Goal: Task Accomplishment & Management: Complete application form

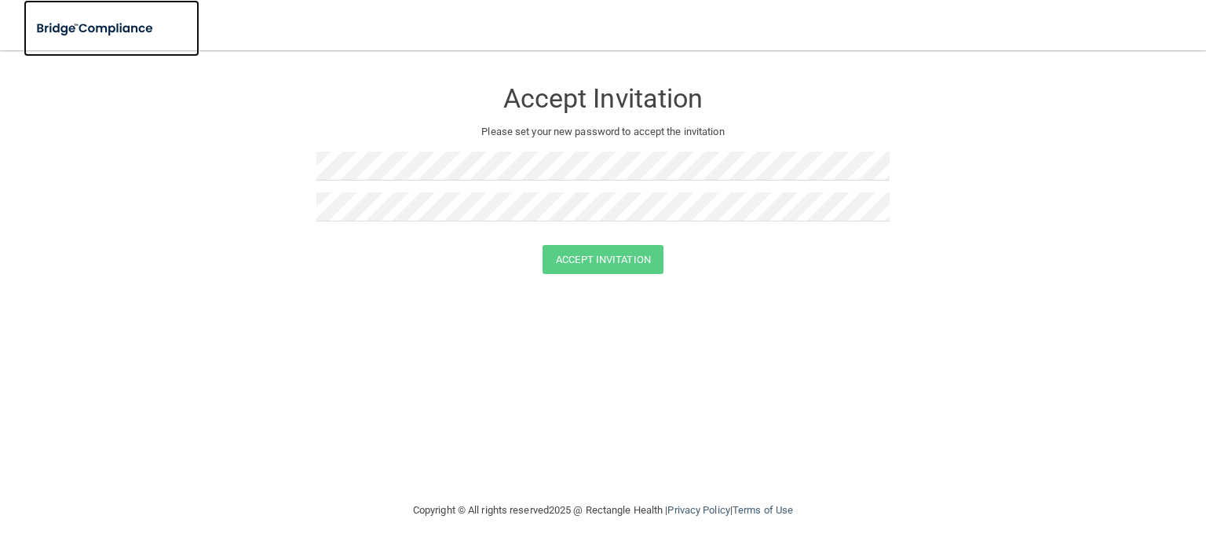
click at [107, 24] on img at bounding box center [96, 29] width 145 height 32
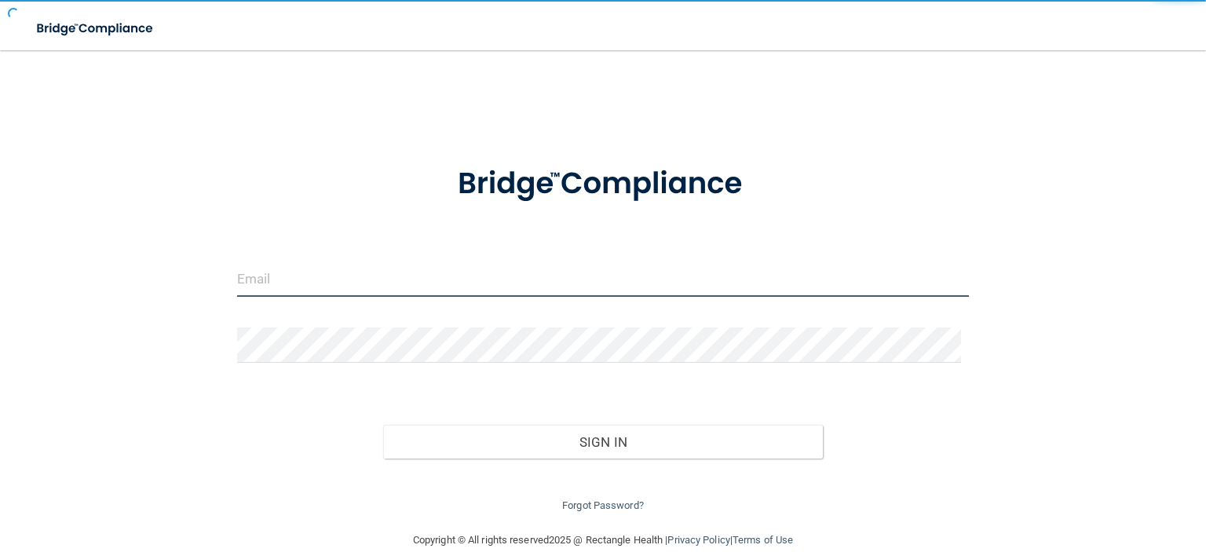
type input "[EMAIL_ADDRESS][DOMAIN_NAME]"
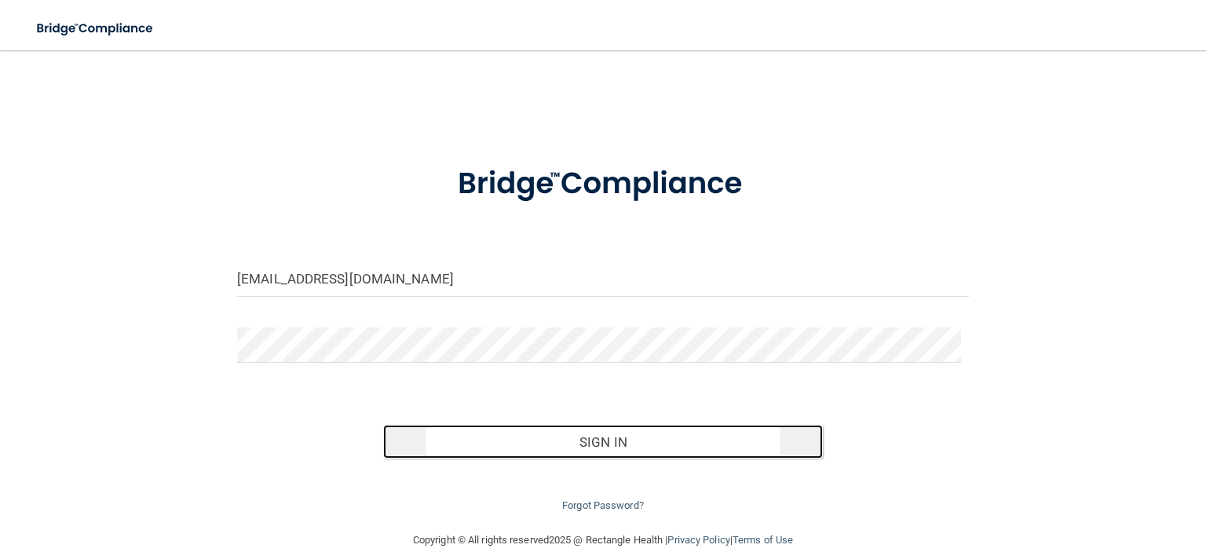
click at [554, 445] on button "Sign In" at bounding box center [602, 442] width 439 height 35
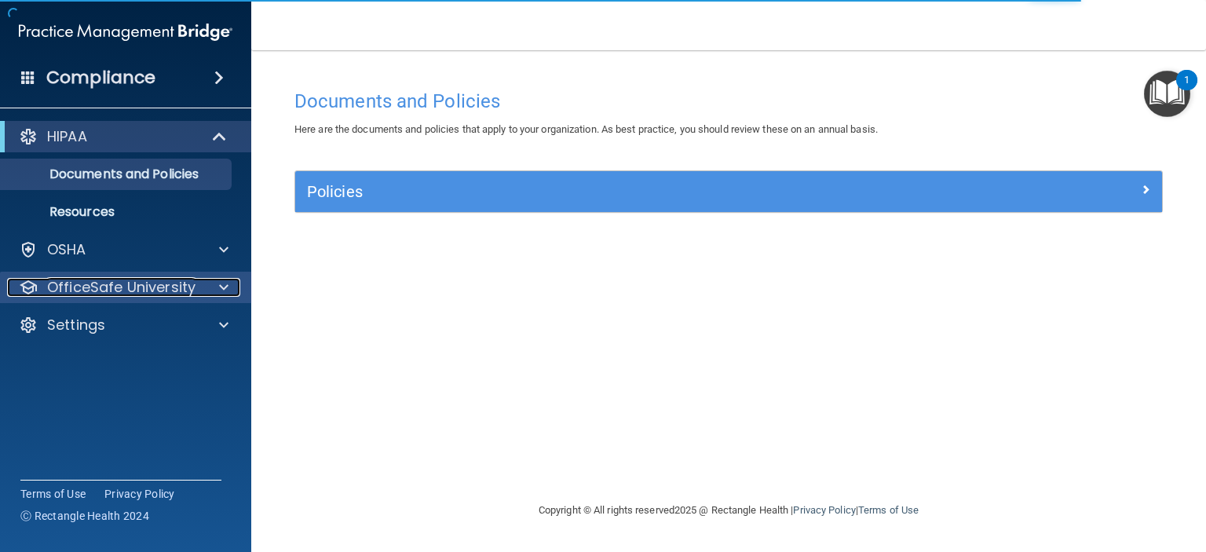
click at [226, 288] on span at bounding box center [223, 287] width 9 height 19
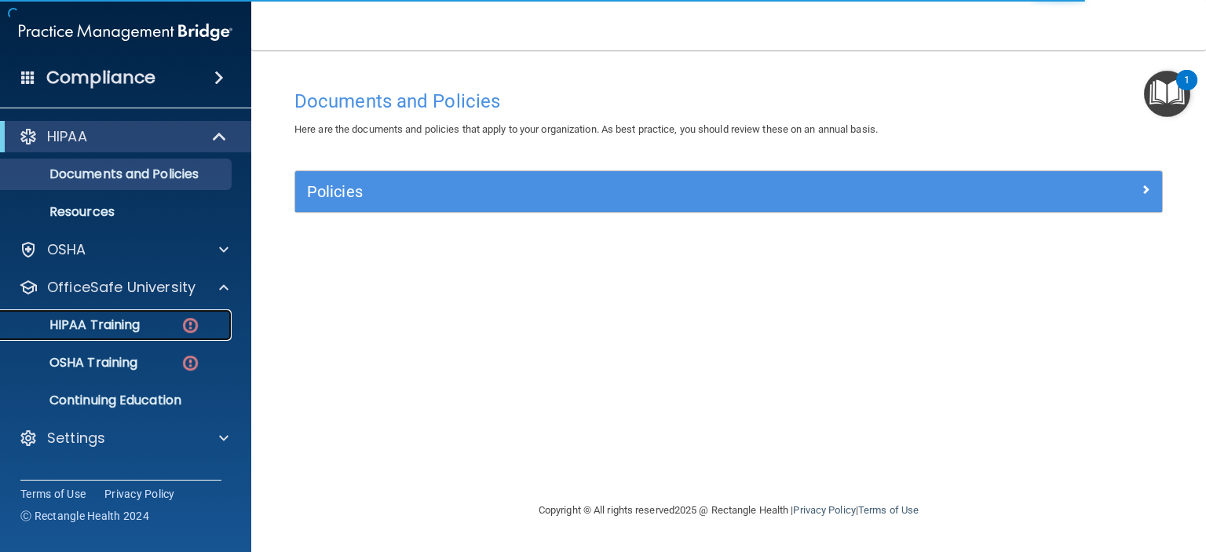
click at [126, 331] on p "HIPAA Training" at bounding box center [75, 325] width 130 height 16
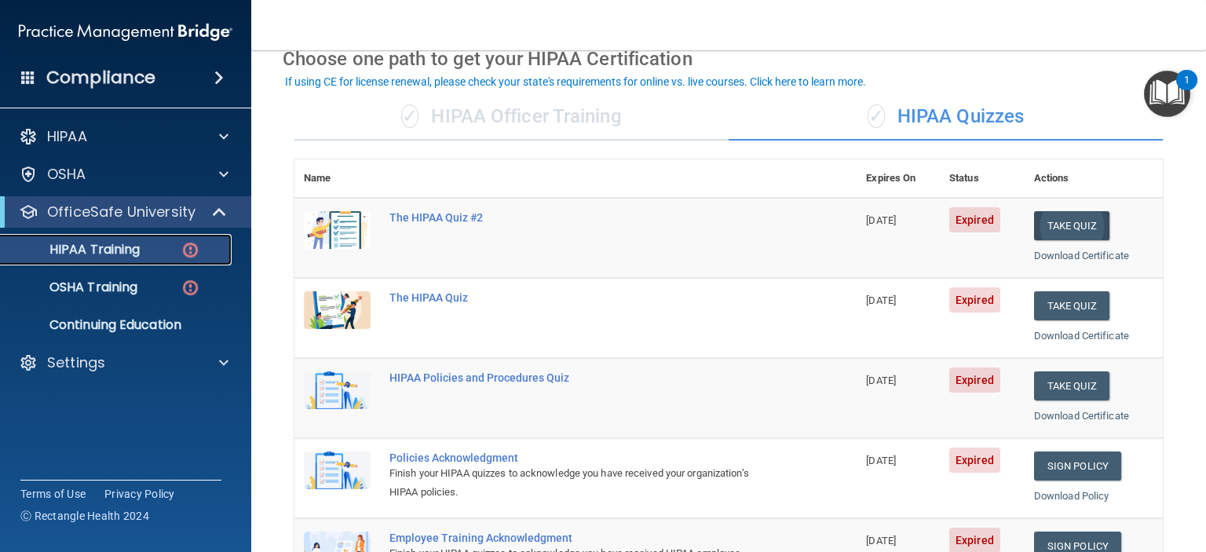
scroll to position [79, 0]
click at [360, 219] on img at bounding box center [337, 230] width 67 height 38
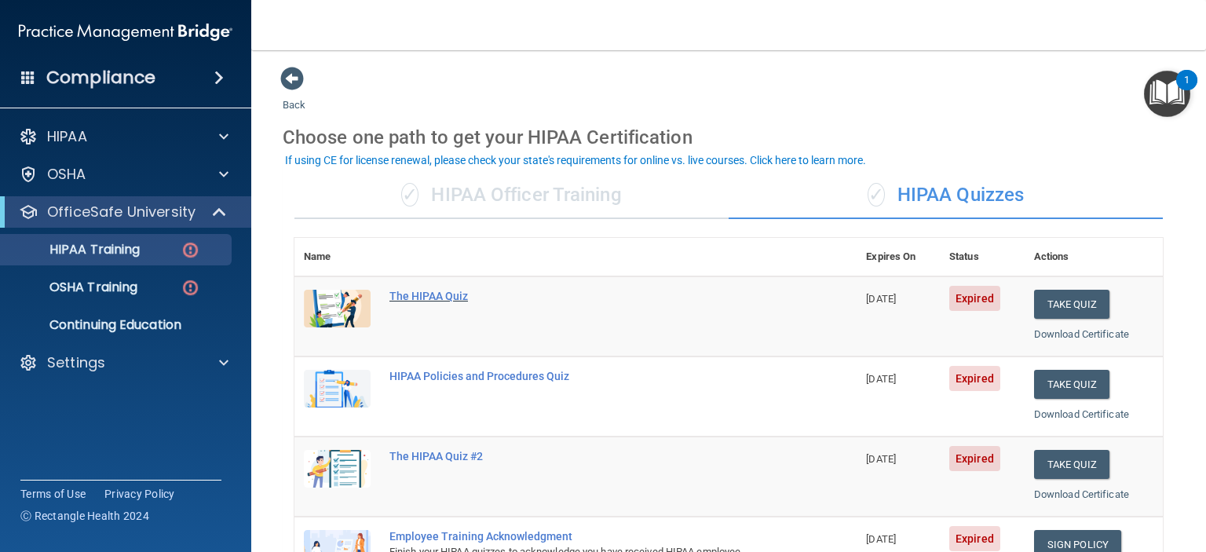
click at [412, 298] on div "The HIPAA Quiz" at bounding box center [584, 296] width 389 height 13
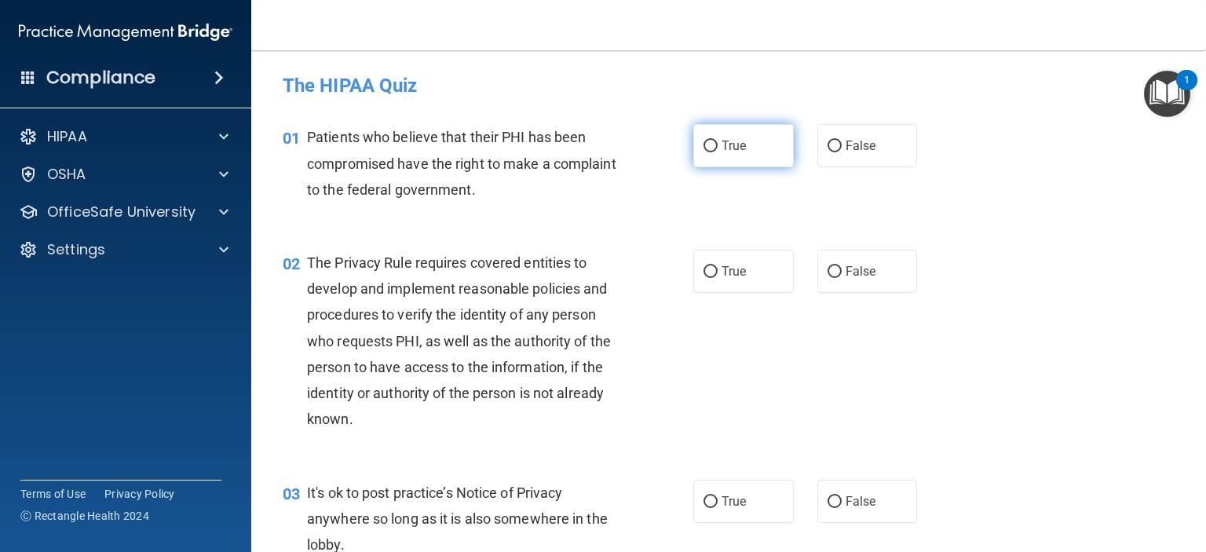
click at [704, 148] on input "True" at bounding box center [711, 147] width 14 height 12
radio input "true"
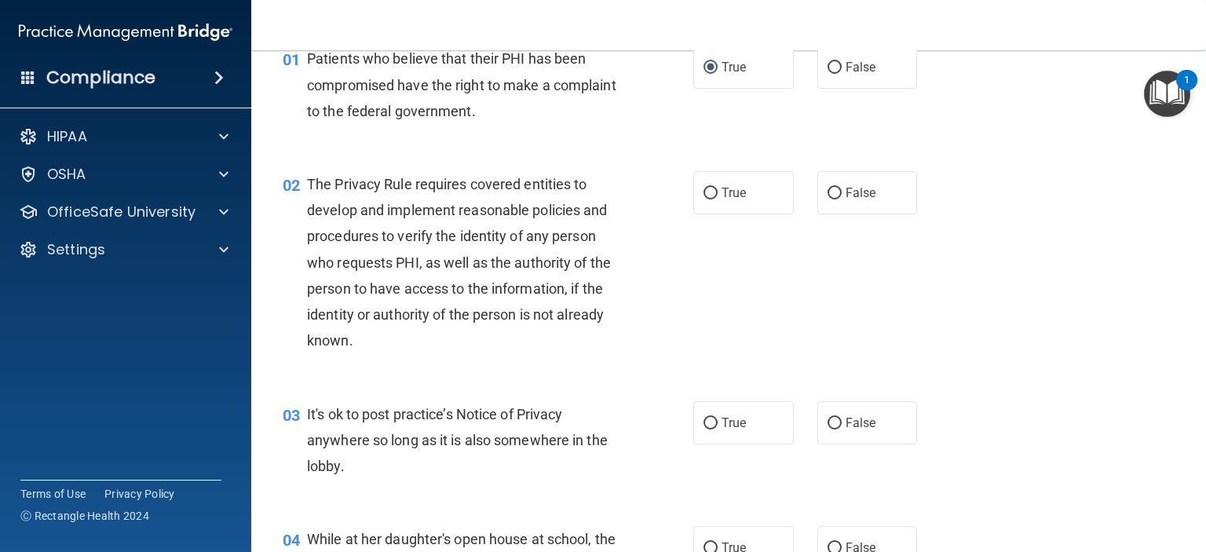
scroll to position [157, 0]
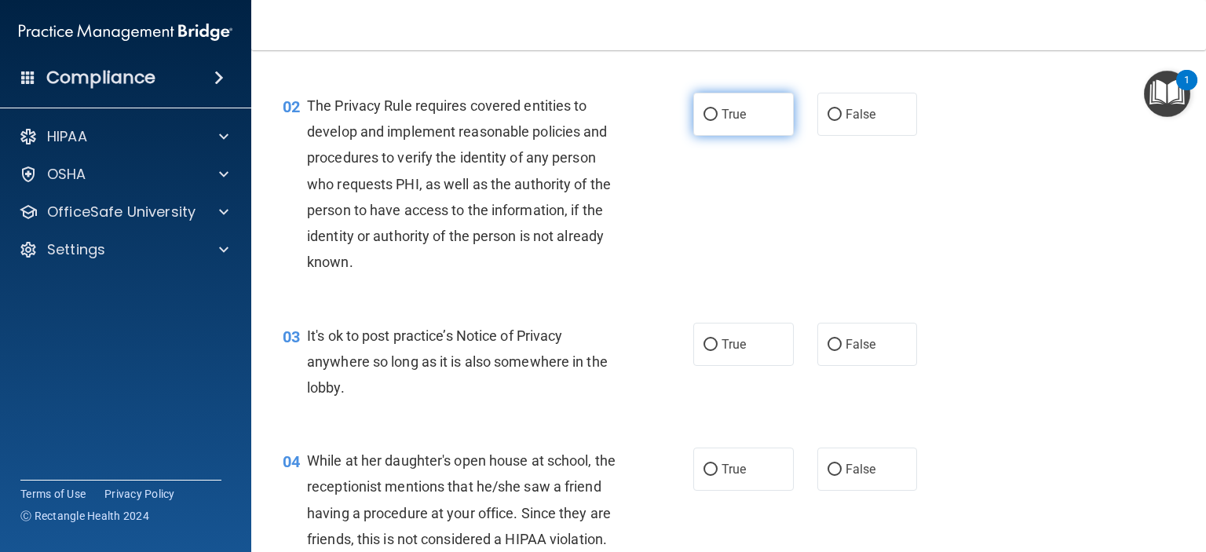
click at [704, 112] on input "True" at bounding box center [711, 115] width 14 height 12
radio input "true"
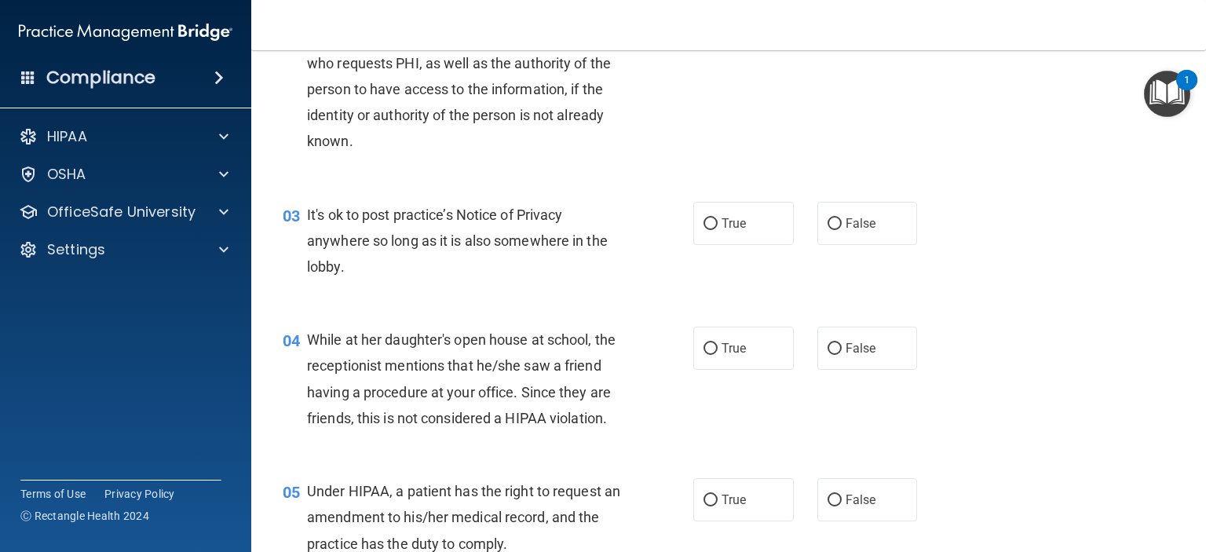
scroll to position [314, 0]
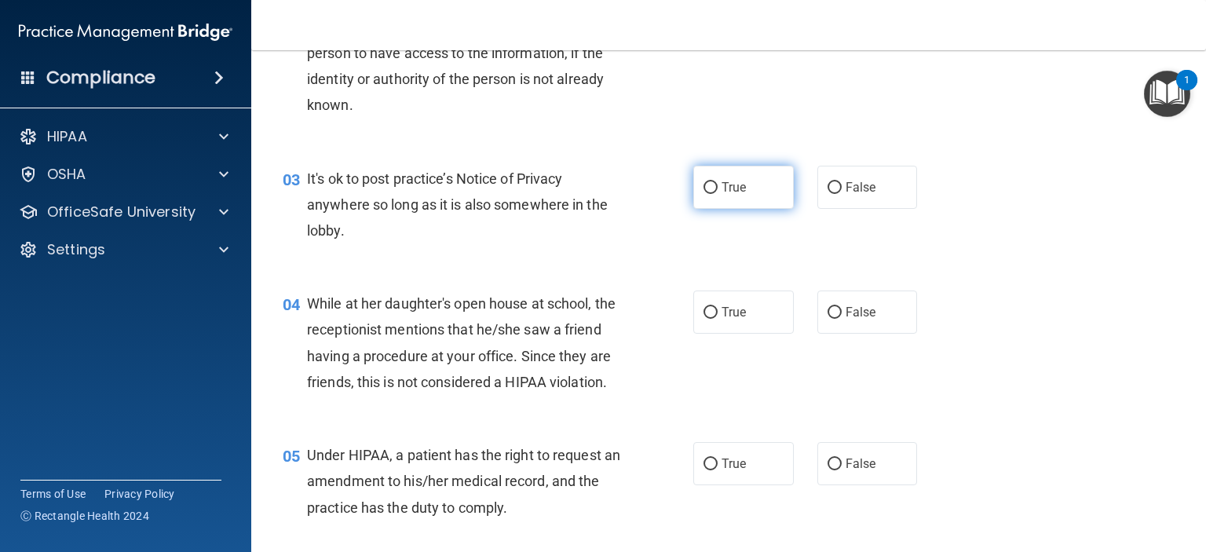
click at [754, 191] on label "True" at bounding box center [743, 187] width 101 height 43
click at [718, 191] on input "True" at bounding box center [711, 188] width 14 height 12
radio input "true"
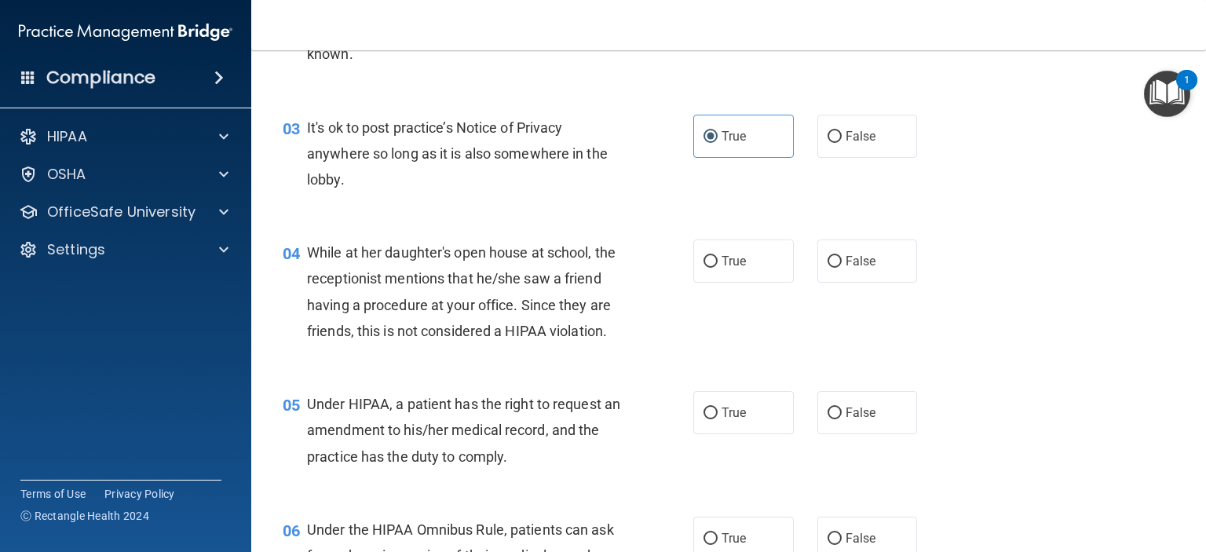
scroll to position [393, 0]
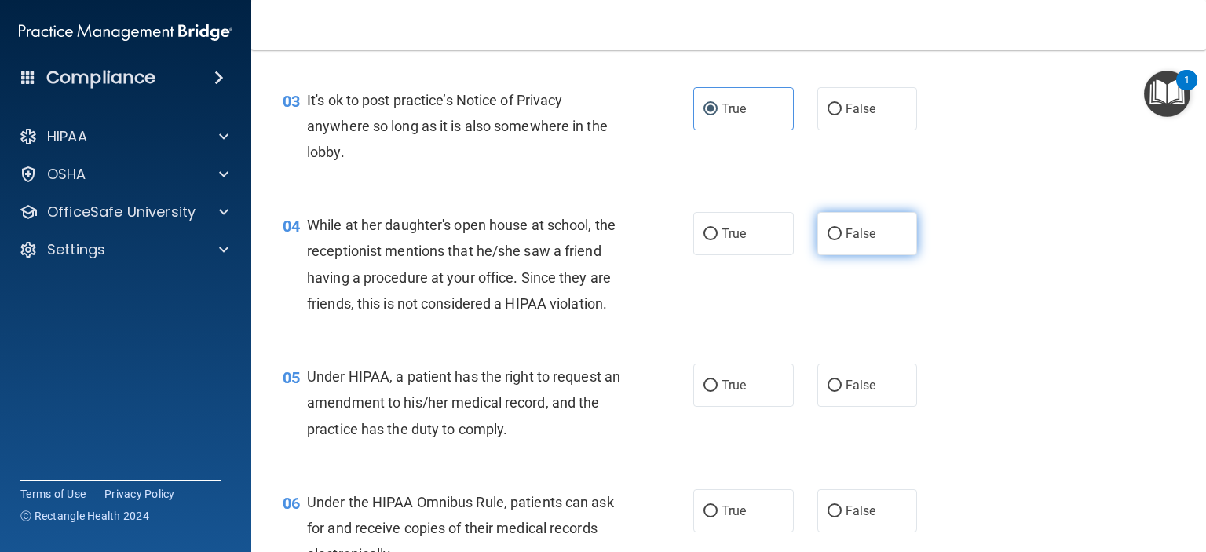
click at [846, 227] on span "False" at bounding box center [861, 233] width 31 height 15
click at [842, 229] on input "False" at bounding box center [835, 235] width 14 height 12
radio input "true"
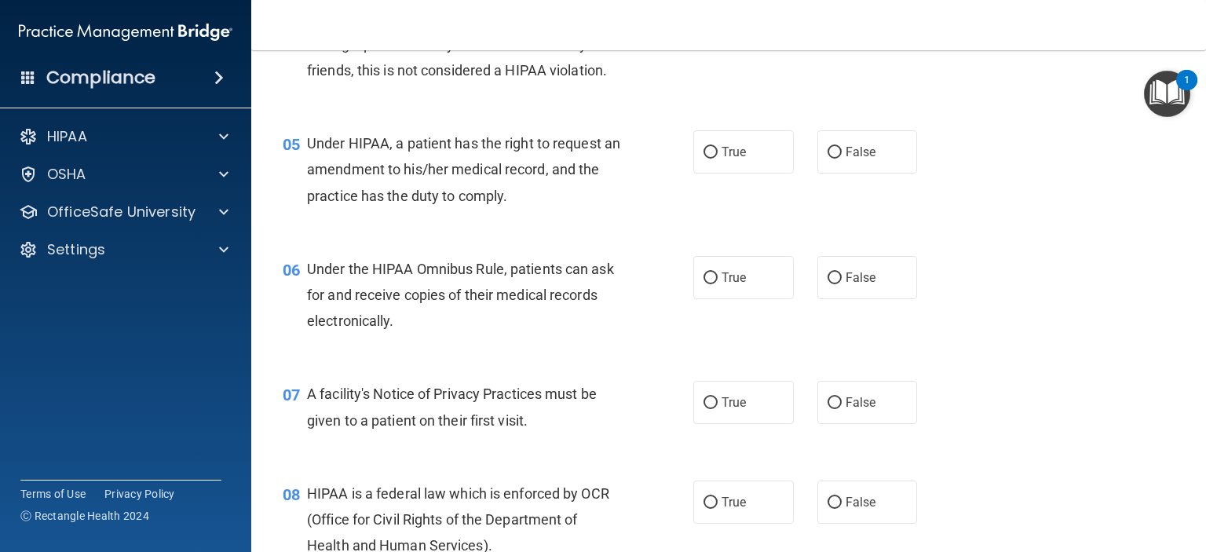
scroll to position [628, 0]
click at [828, 156] on input "False" at bounding box center [835, 151] width 14 height 12
radio input "true"
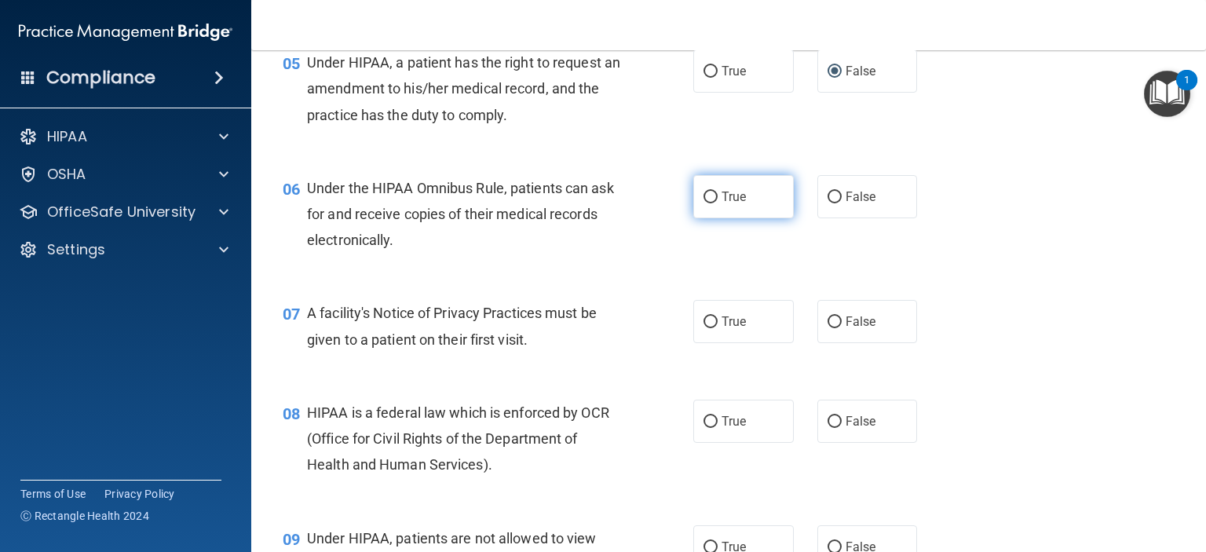
click at [722, 204] on span "True" at bounding box center [734, 196] width 24 height 15
click at [718, 203] on input "True" at bounding box center [711, 198] width 14 height 12
radio input "true"
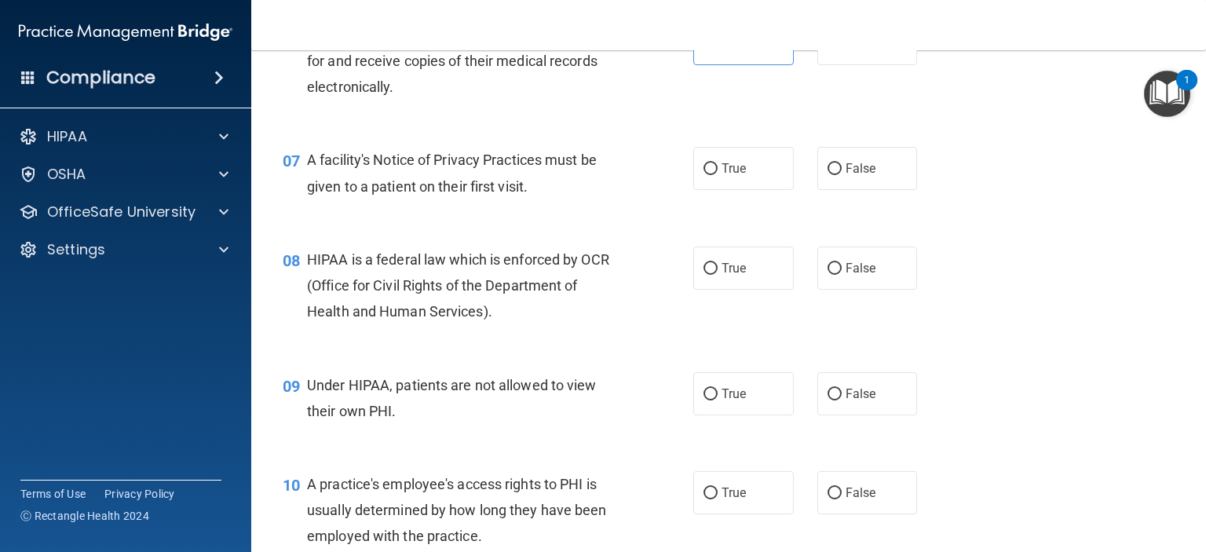
scroll to position [864, 0]
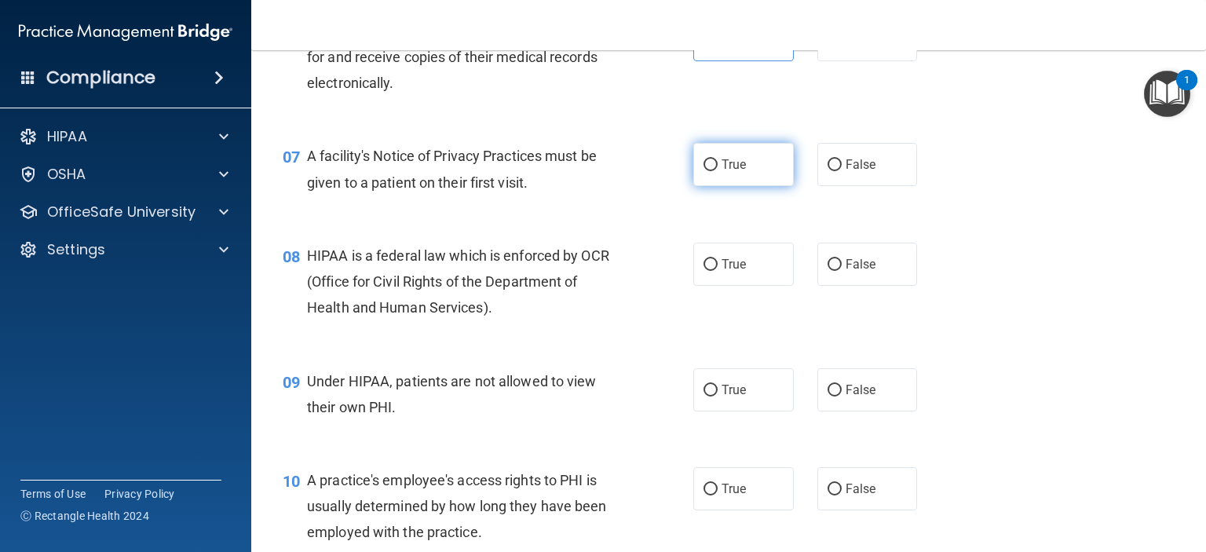
click at [722, 172] on span "True" at bounding box center [734, 164] width 24 height 15
click at [717, 171] on input "True" at bounding box center [711, 165] width 14 height 12
radio input "true"
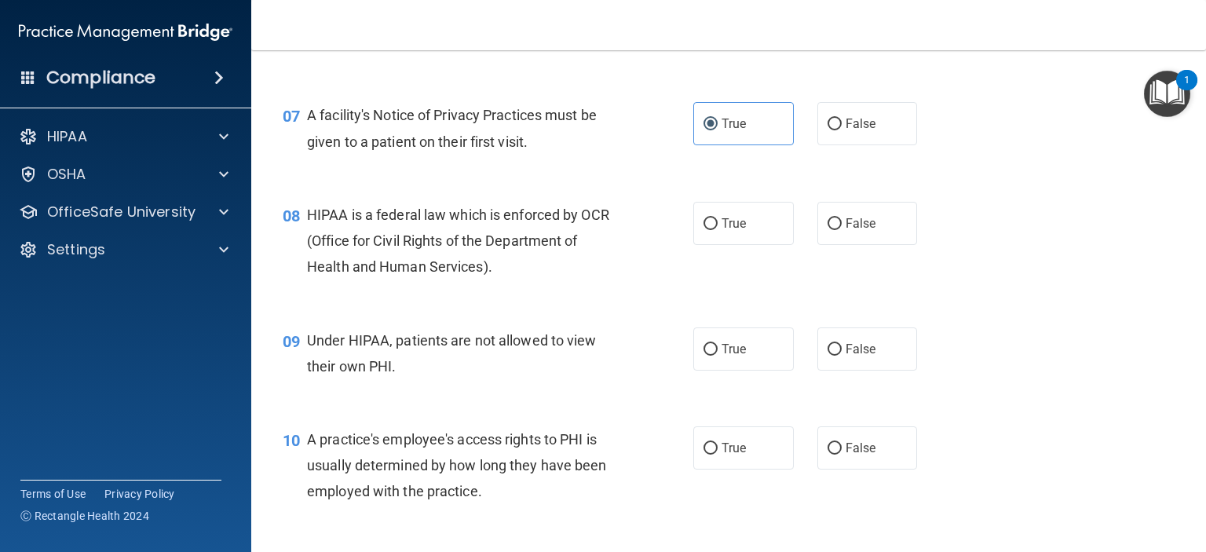
scroll to position [942, 0]
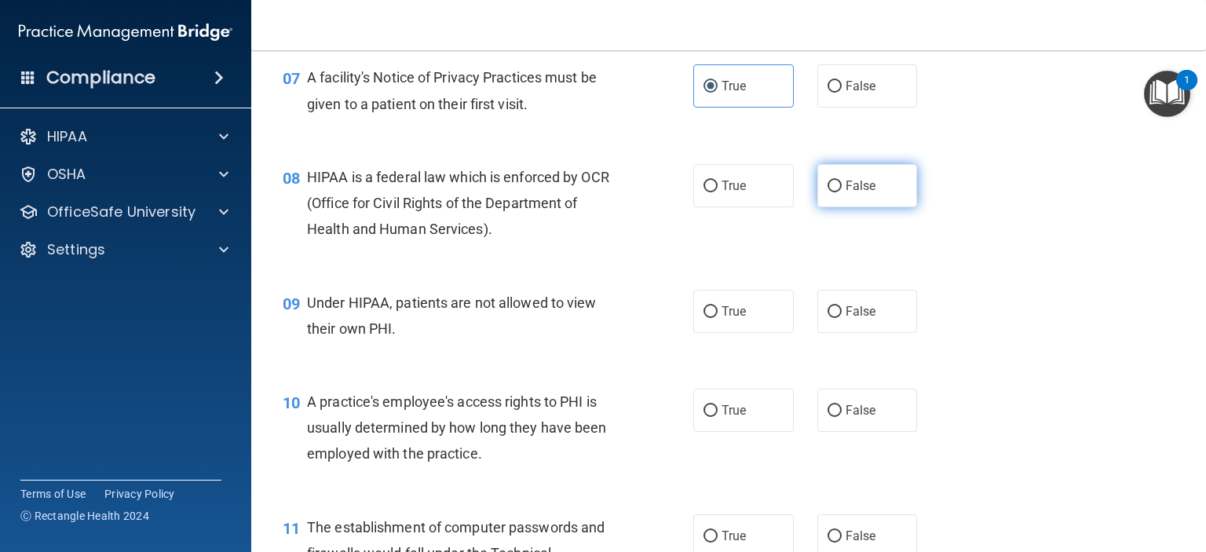
click at [836, 207] on label "False" at bounding box center [868, 185] width 101 height 43
click at [836, 192] on input "False" at bounding box center [835, 187] width 14 height 12
radio input "true"
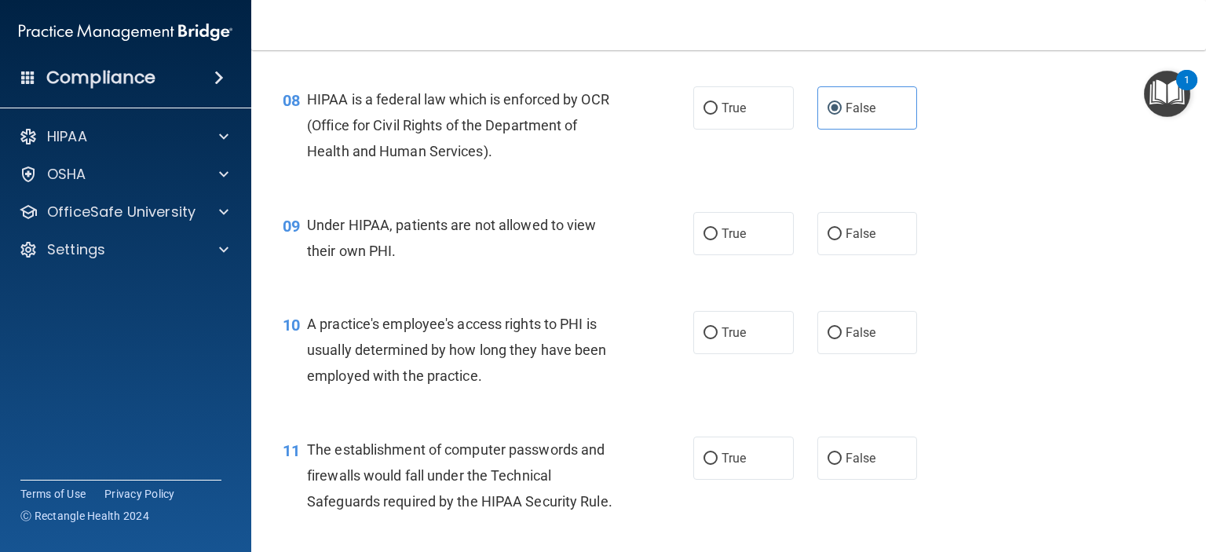
scroll to position [1021, 0]
click at [818, 254] on label "False" at bounding box center [868, 232] width 101 height 43
click at [828, 240] on input "False" at bounding box center [835, 234] width 14 height 12
radio input "true"
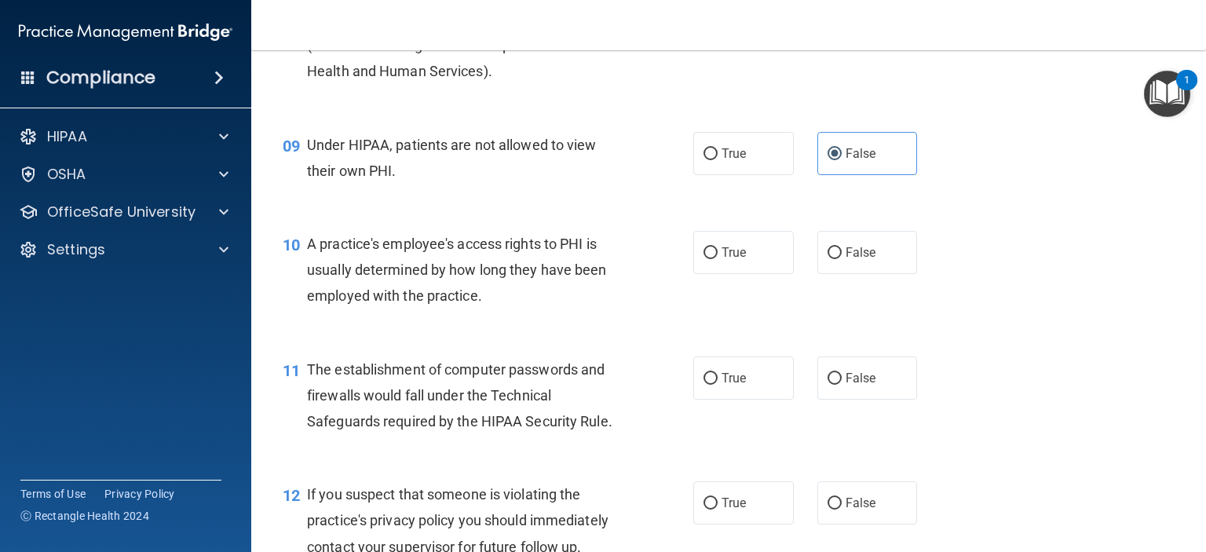
scroll to position [1178, 0]
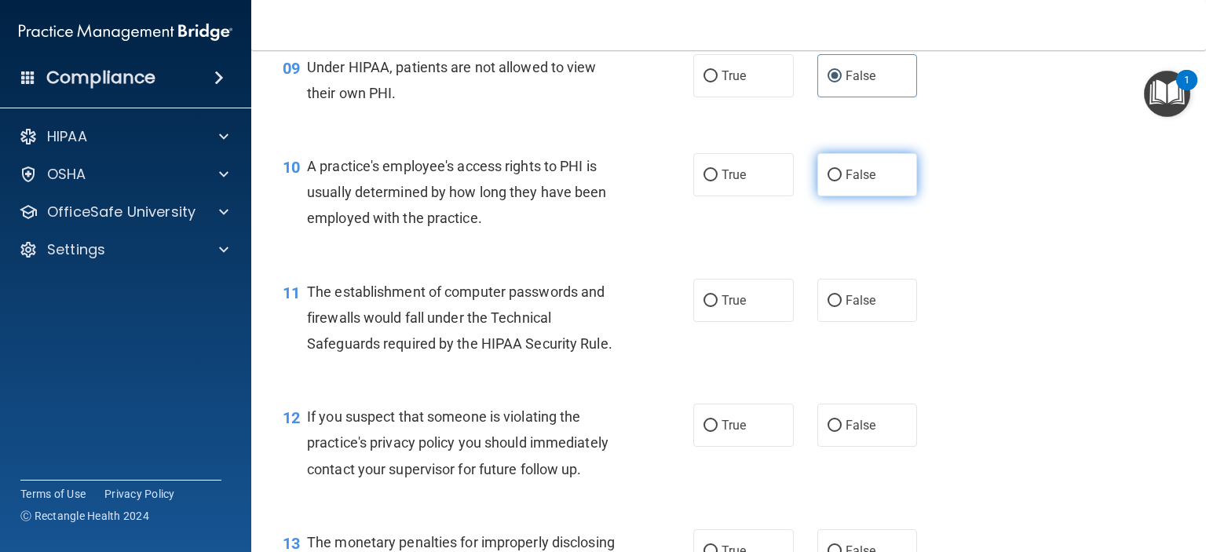
click at [831, 181] on input "False" at bounding box center [835, 176] width 14 height 12
radio input "true"
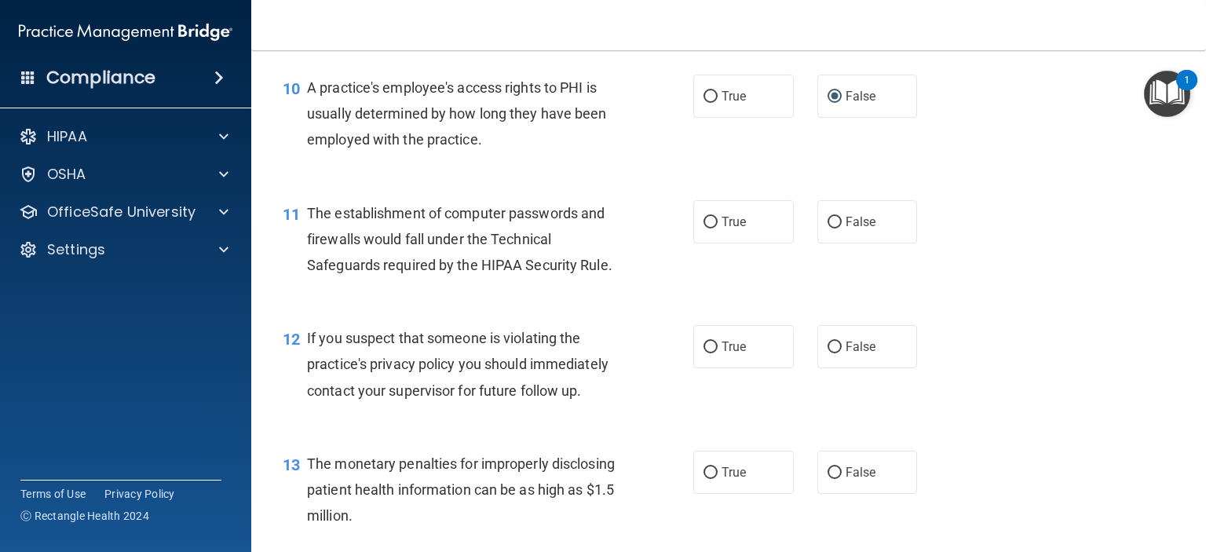
scroll to position [1335, 0]
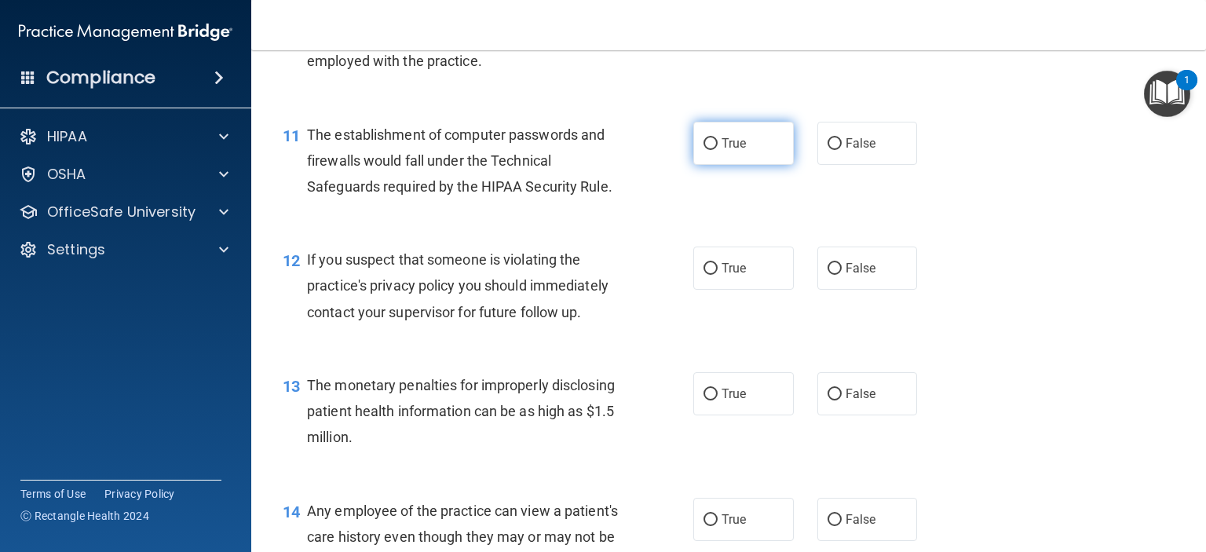
click at [708, 161] on label "True" at bounding box center [743, 143] width 101 height 43
click at [708, 150] on input "True" at bounding box center [711, 144] width 14 height 12
radio input "true"
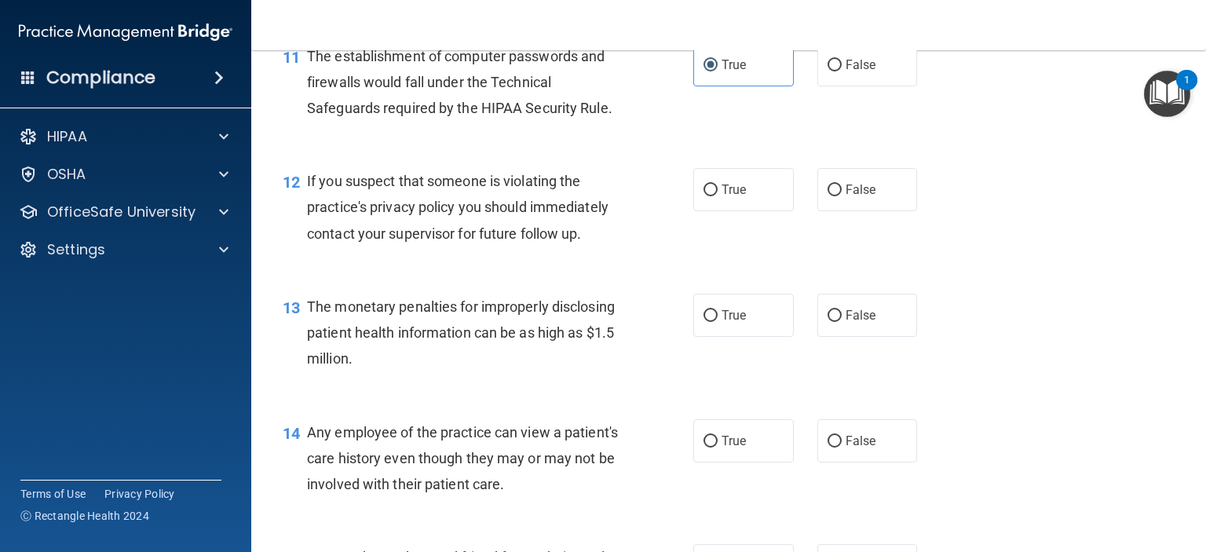
scroll to position [1492, 0]
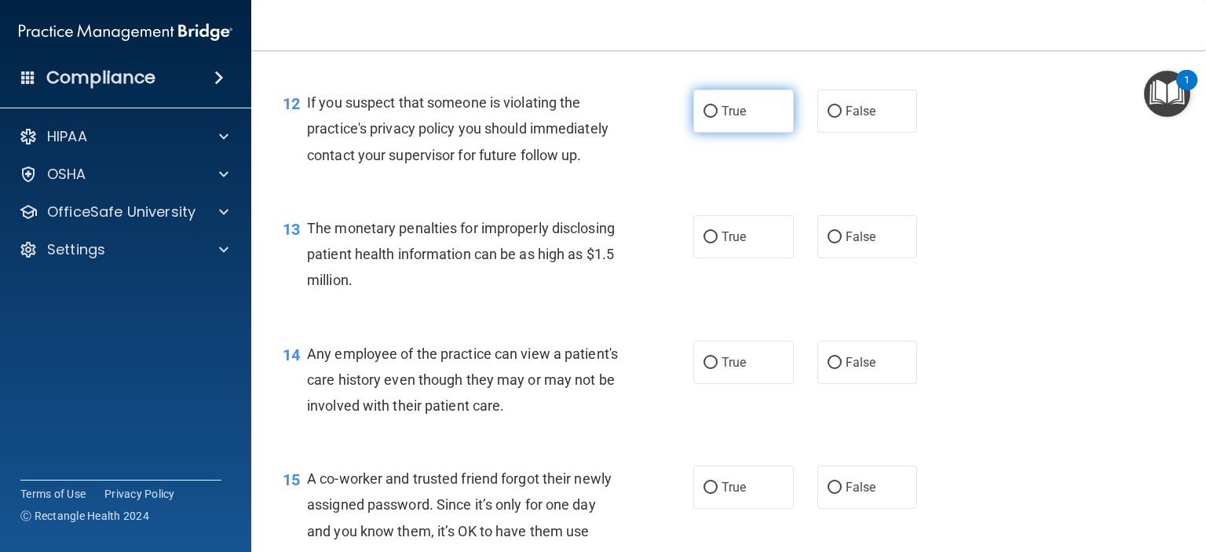
click at [710, 118] on input "True" at bounding box center [711, 112] width 14 height 12
radio input "true"
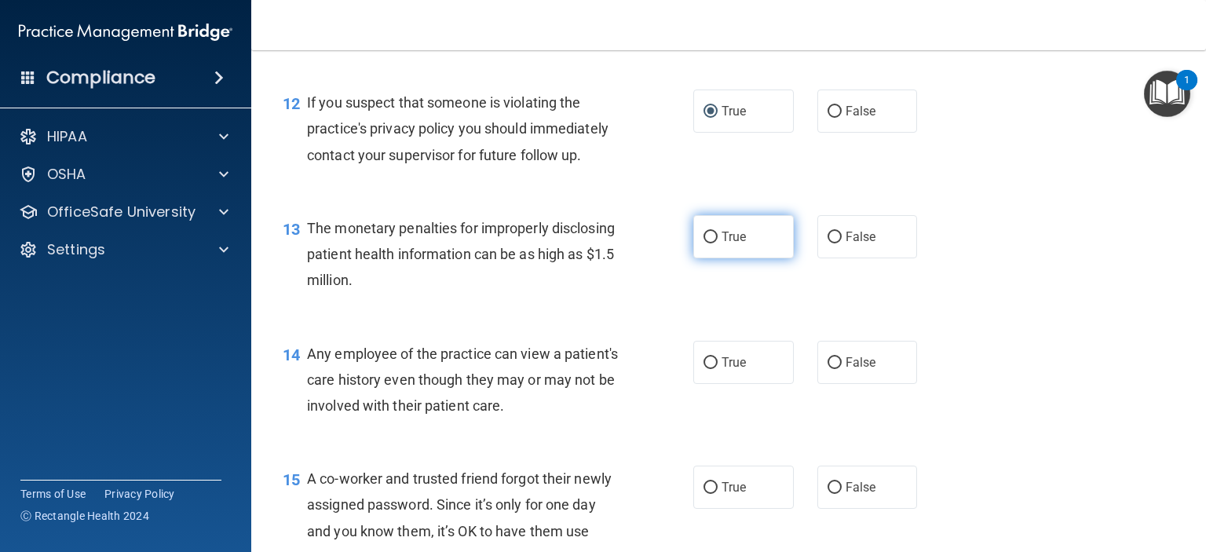
click at [706, 243] on input "True" at bounding box center [711, 238] width 14 height 12
radio input "true"
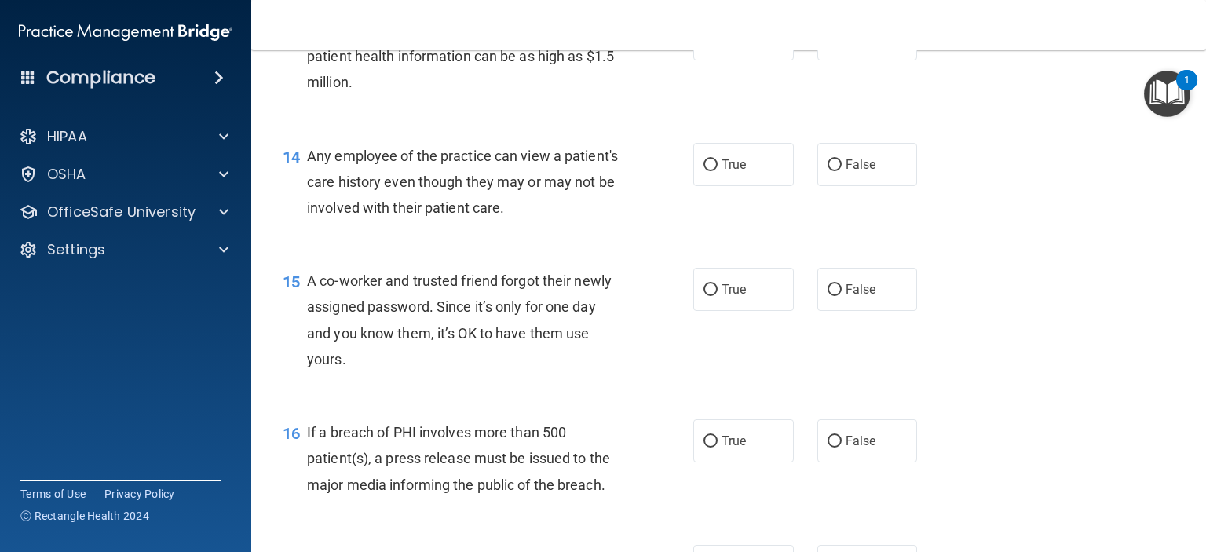
scroll to position [1728, 0]
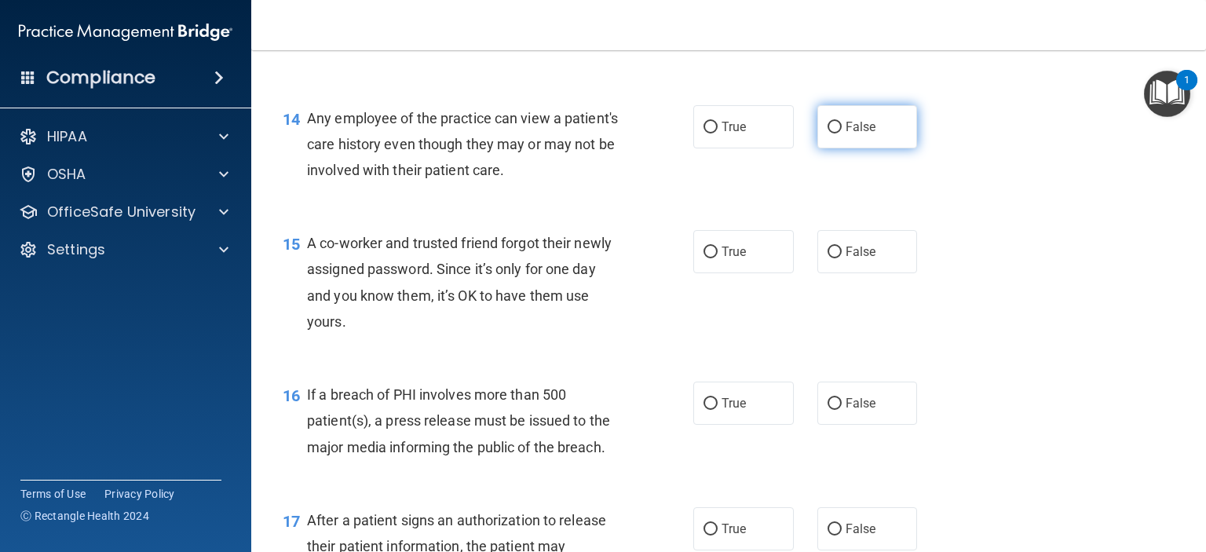
click at [828, 134] on input "False" at bounding box center [835, 128] width 14 height 12
radio input "true"
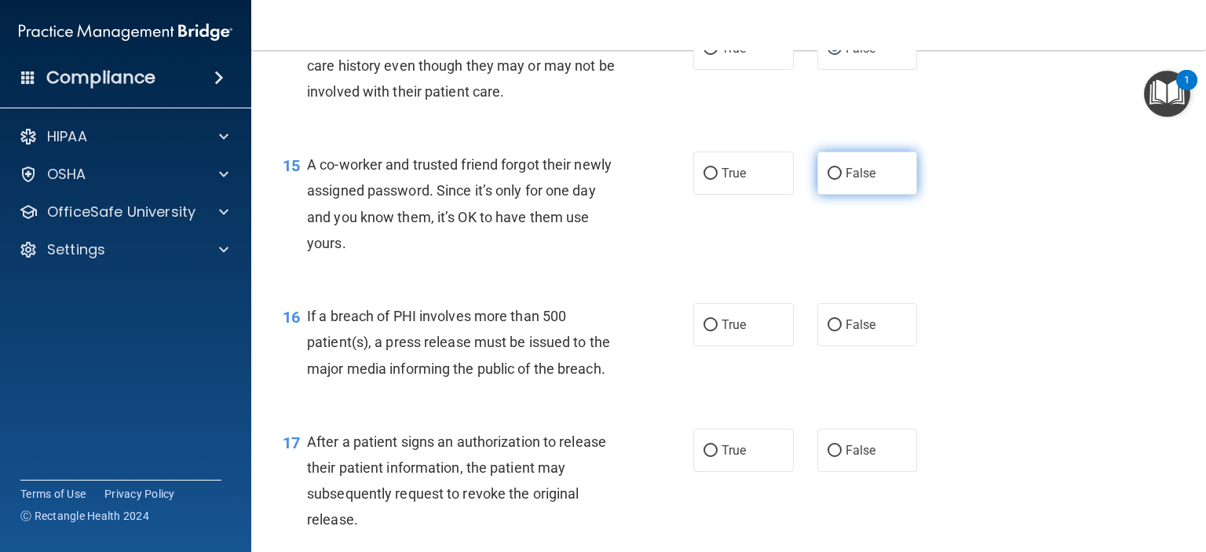
click at [836, 191] on label "False" at bounding box center [868, 173] width 101 height 43
click at [836, 180] on input "False" at bounding box center [835, 174] width 14 height 12
radio input "true"
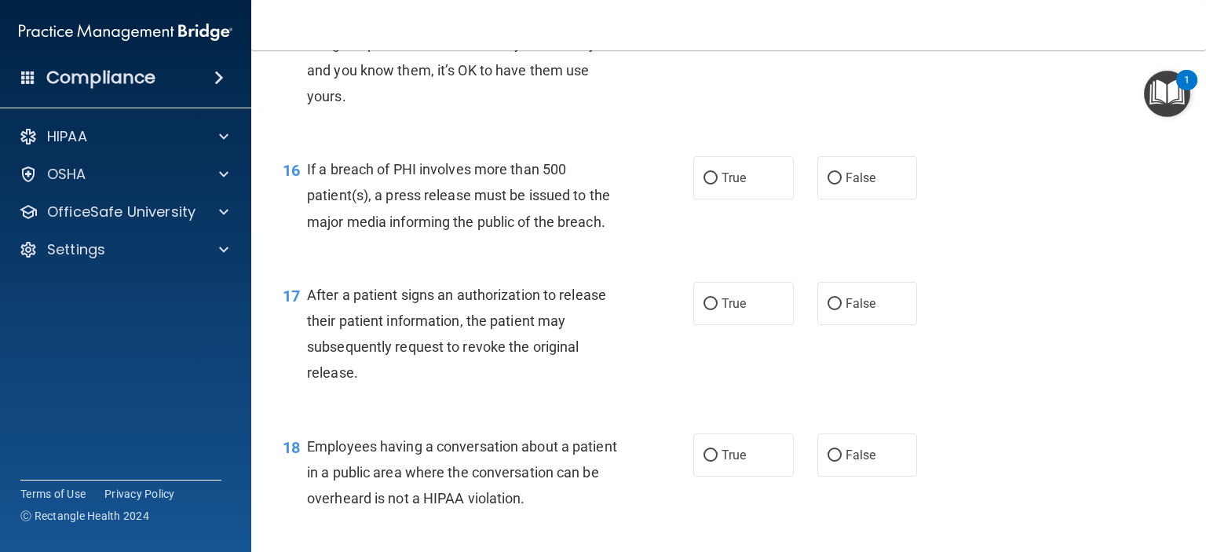
scroll to position [1963, 0]
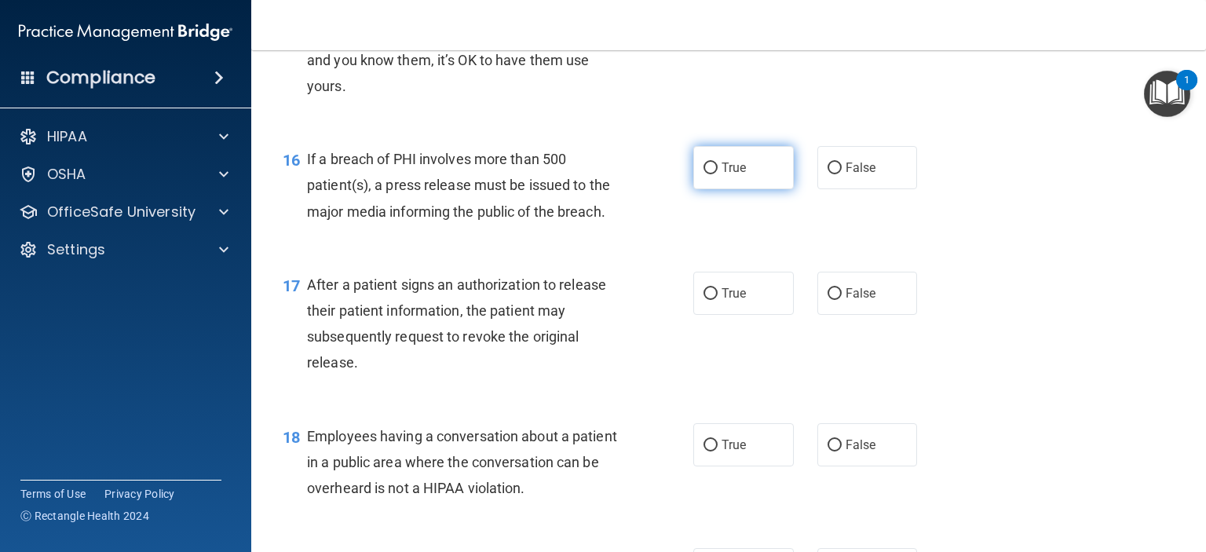
click at [727, 175] on span "True" at bounding box center [734, 167] width 24 height 15
click at [718, 174] on input "True" at bounding box center [711, 169] width 14 height 12
radio input "true"
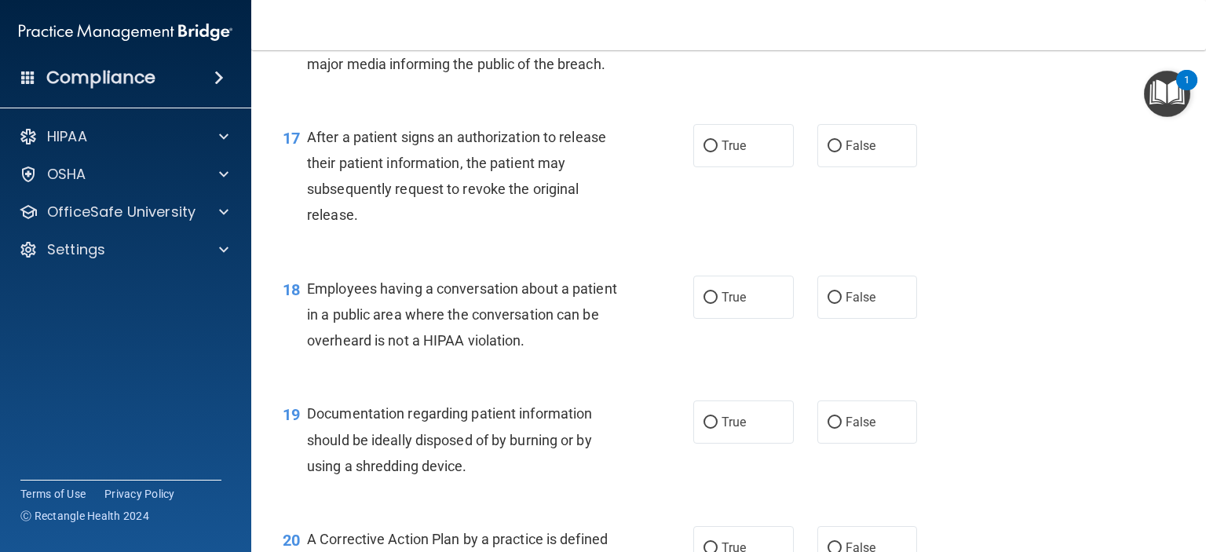
scroll to position [2120, 0]
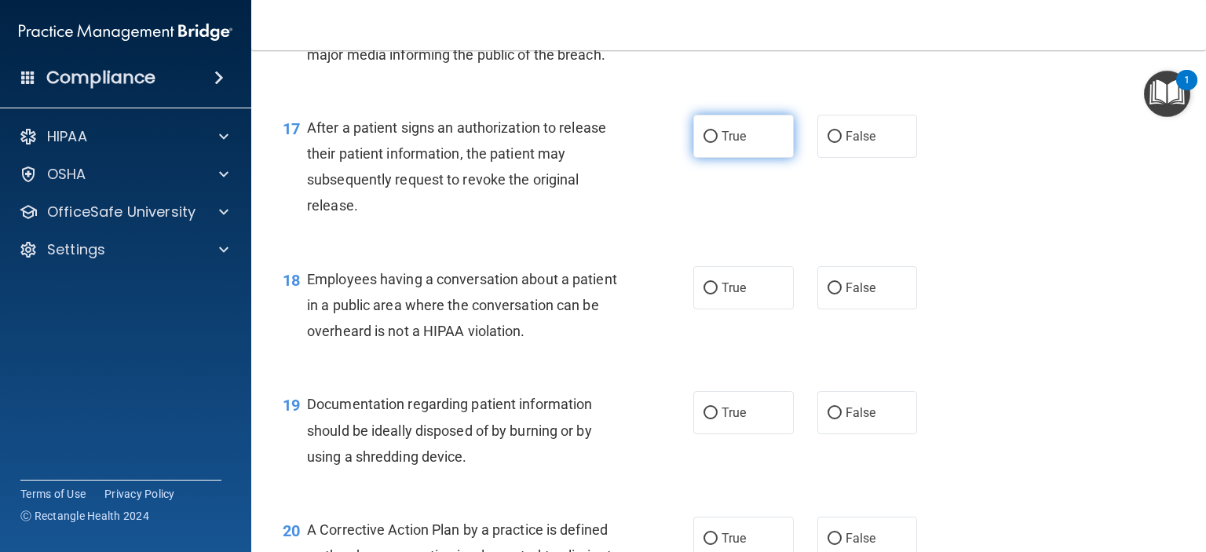
click at [722, 144] on span "True" at bounding box center [734, 136] width 24 height 15
click at [718, 143] on input "True" at bounding box center [711, 137] width 14 height 12
radio input "true"
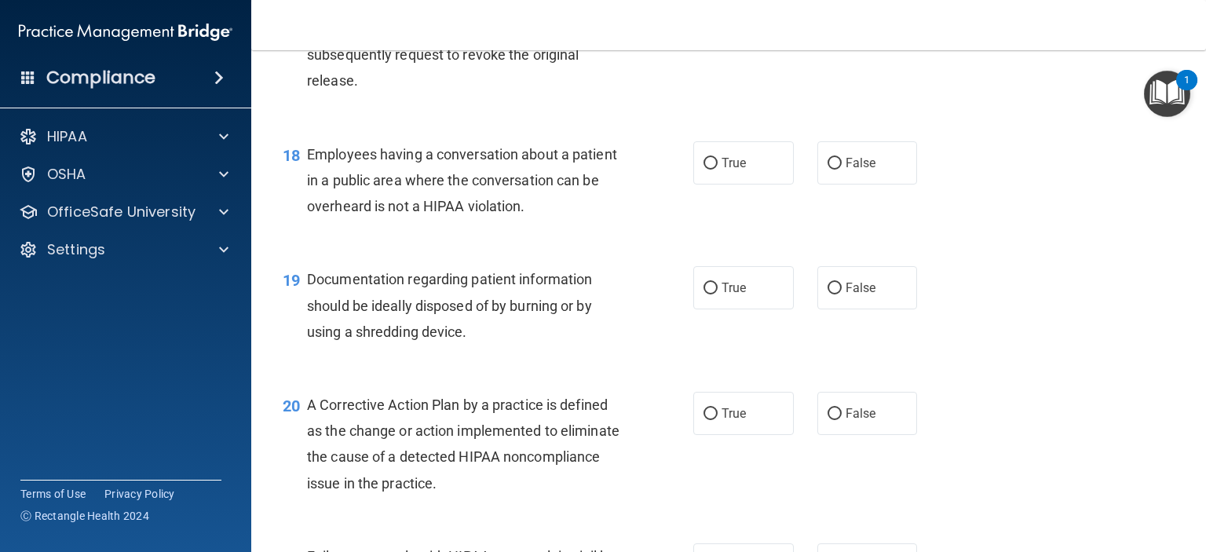
scroll to position [2277, 0]
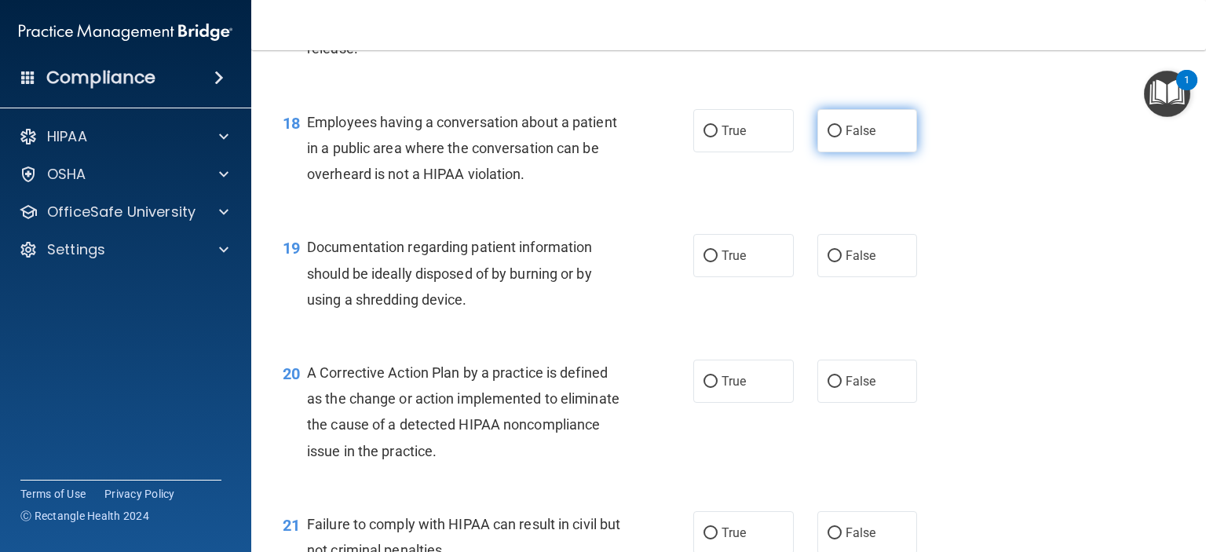
click at [846, 138] on span "False" at bounding box center [861, 130] width 31 height 15
click at [839, 137] on input "False" at bounding box center [835, 132] width 14 height 12
radio input "true"
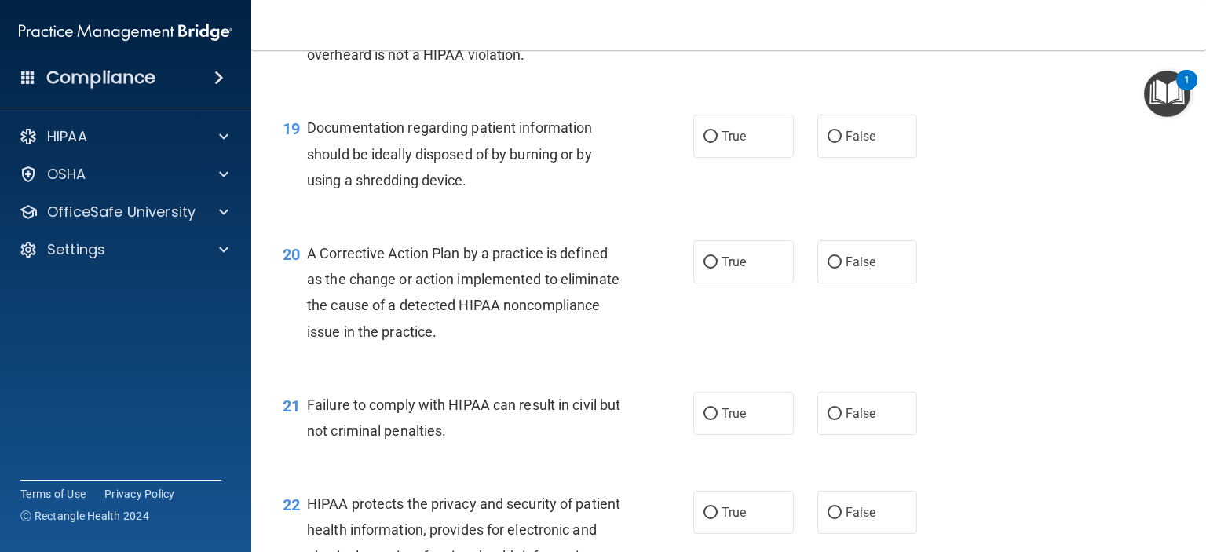
scroll to position [2435, 0]
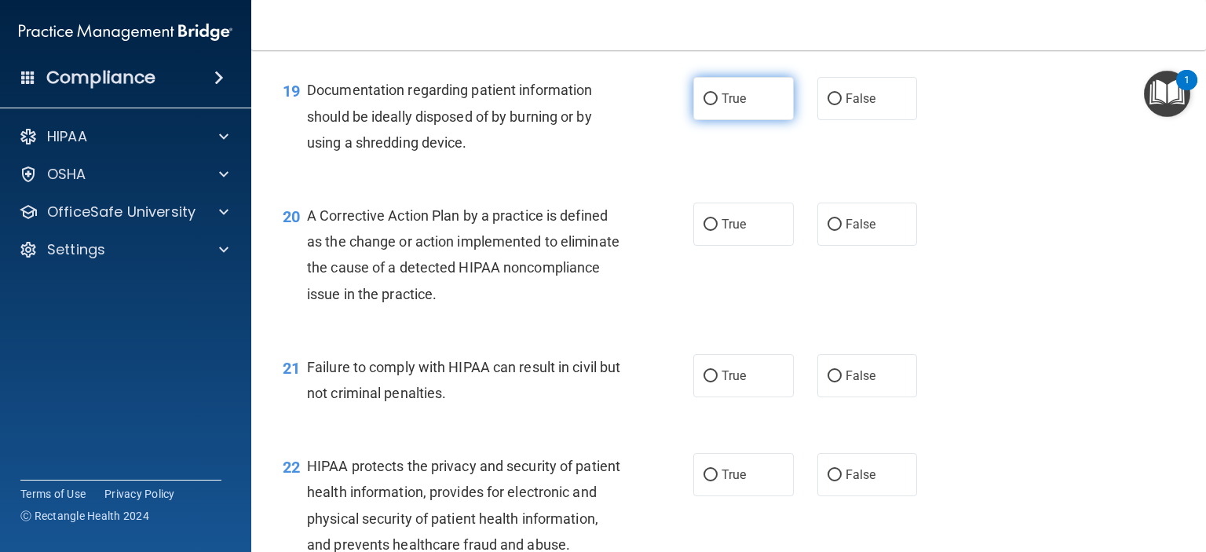
click at [729, 106] on span "True" at bounding box center [734, 98] width 24 height 15
click at [718, 105] on input "True" at bounding box center [711, 99] width 14 height 12
radio input "true"
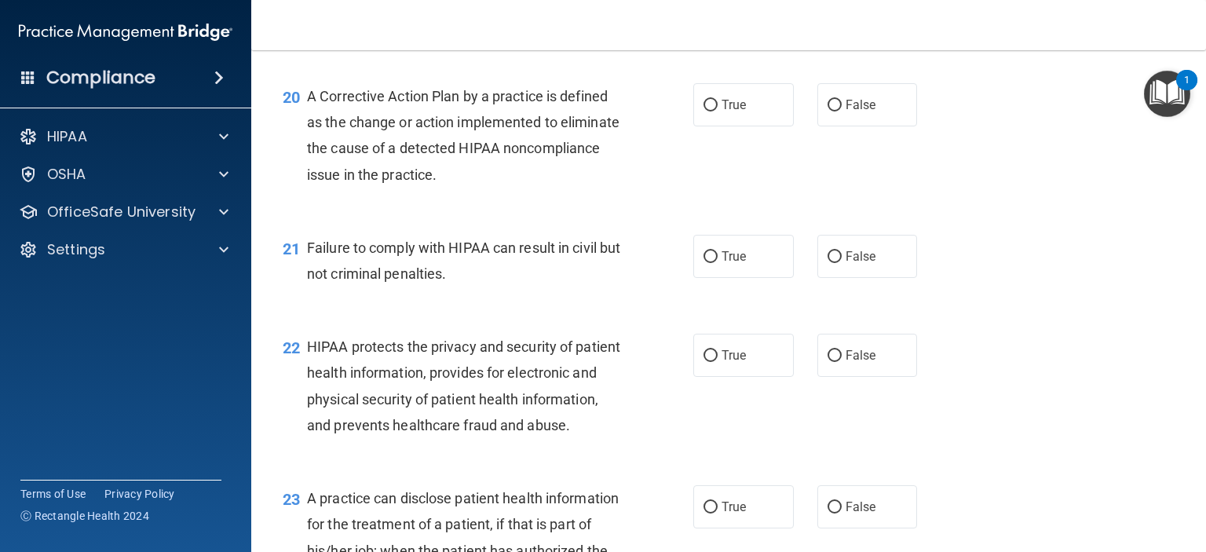
scroll to position [2592, 0]
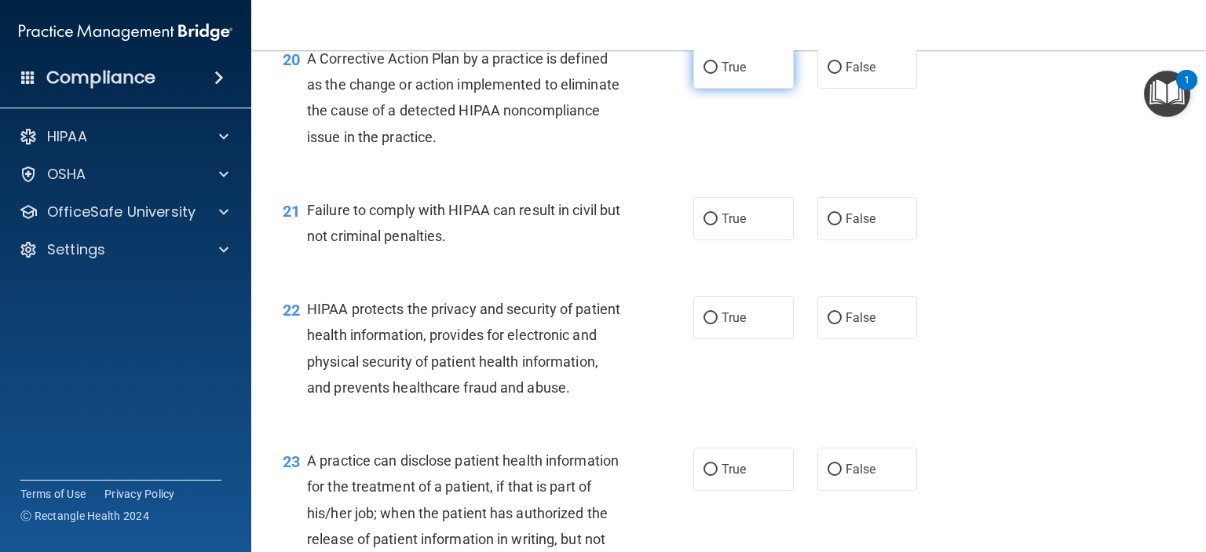
click at [748, 89] on label "True" at bounding box center [743, 67] width 101 height 43
click at [718, 74] on input "True" at bounding box center [711, 68] width 14 height 12
radio input "true"
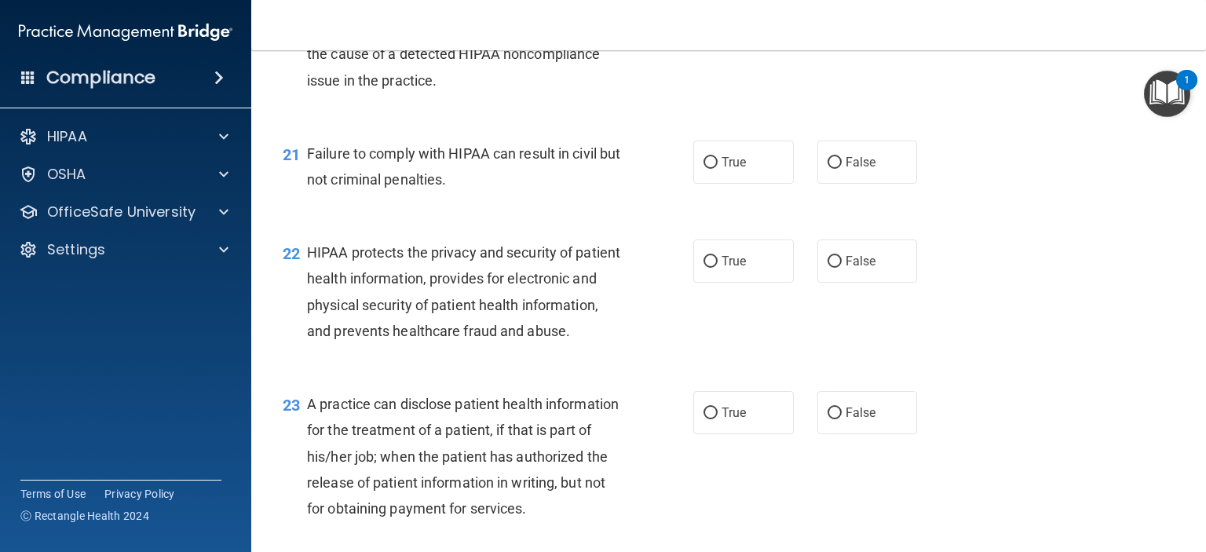
scroll to position [2683, 0]
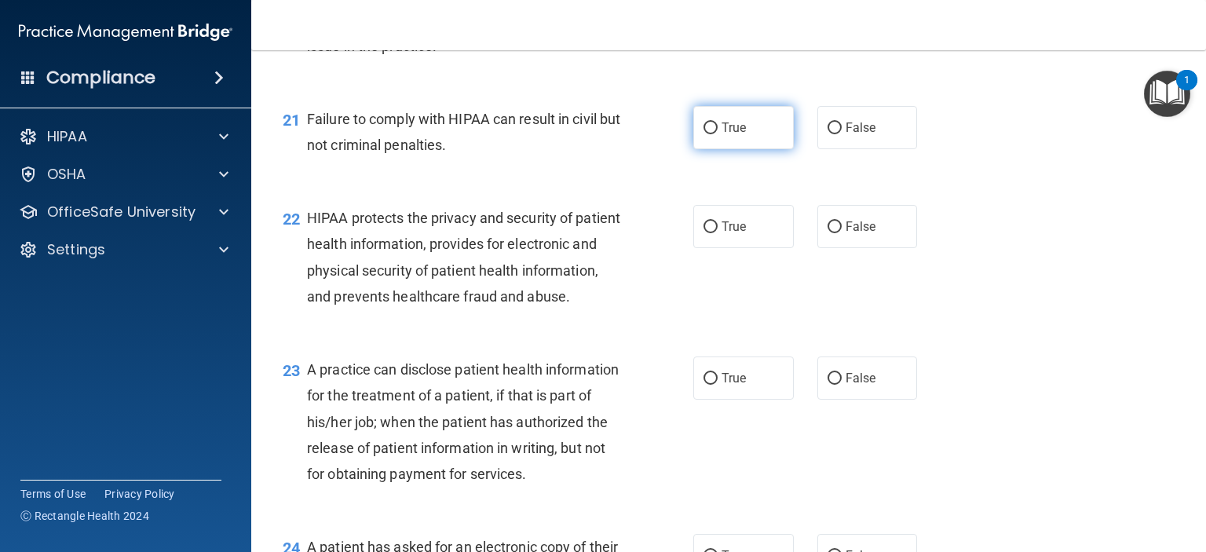
click at [754, 149] on label "True" at bounding box center [743, 127] width 101 height 43
click at [718, 134] on input "True" at bounding box center [711, 129] width 14 height 12
radio input "true"
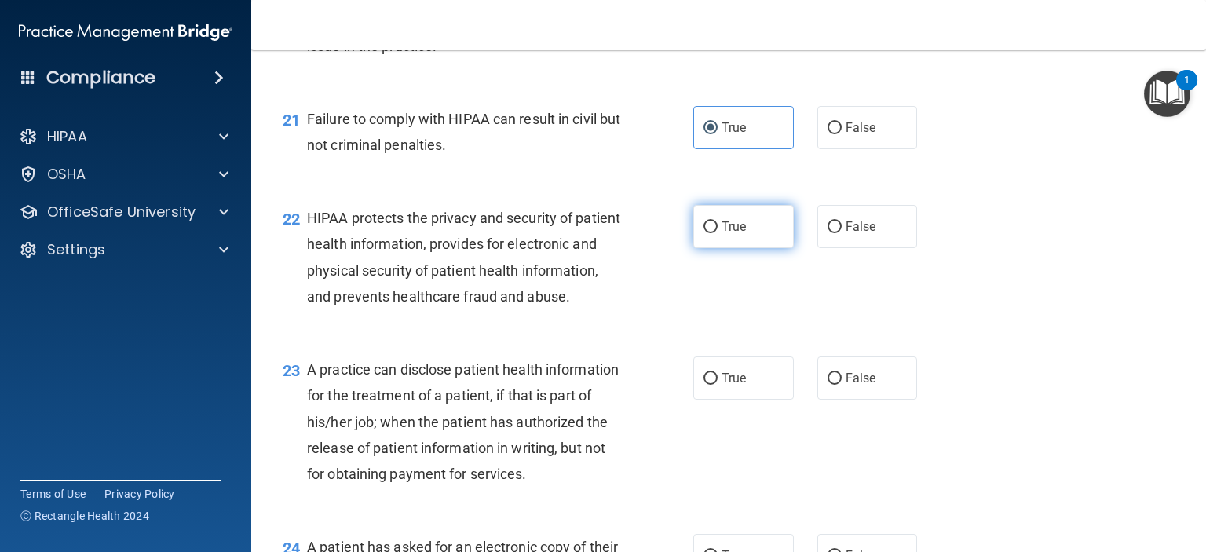
click at [709, 233] on input "True" at bounding box center [711, 227] width 14 height 12
radio input "true"
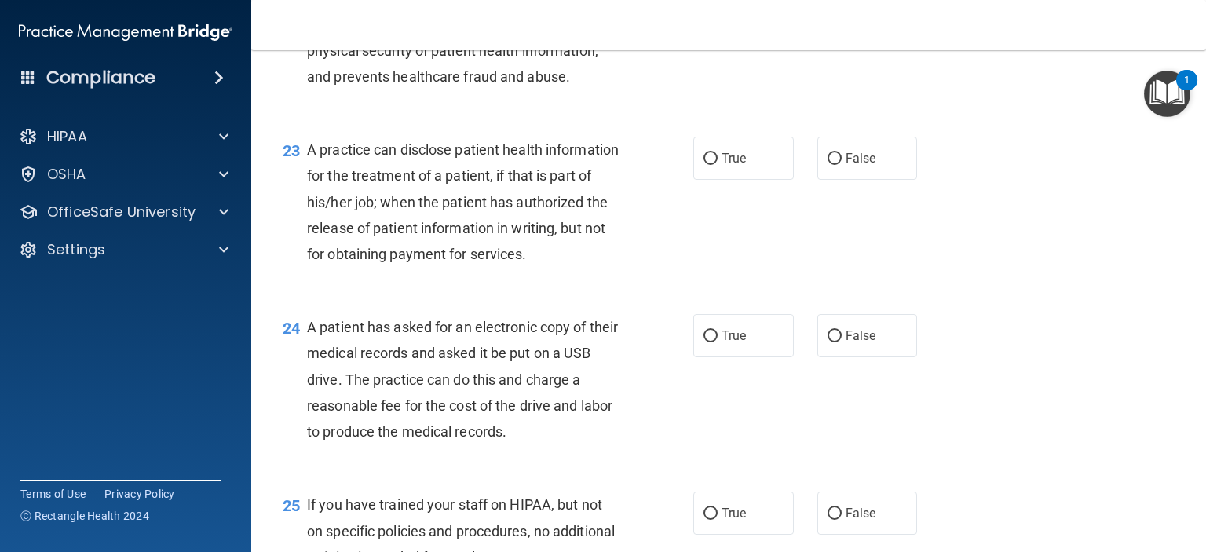
scroll to position [2997, 0]
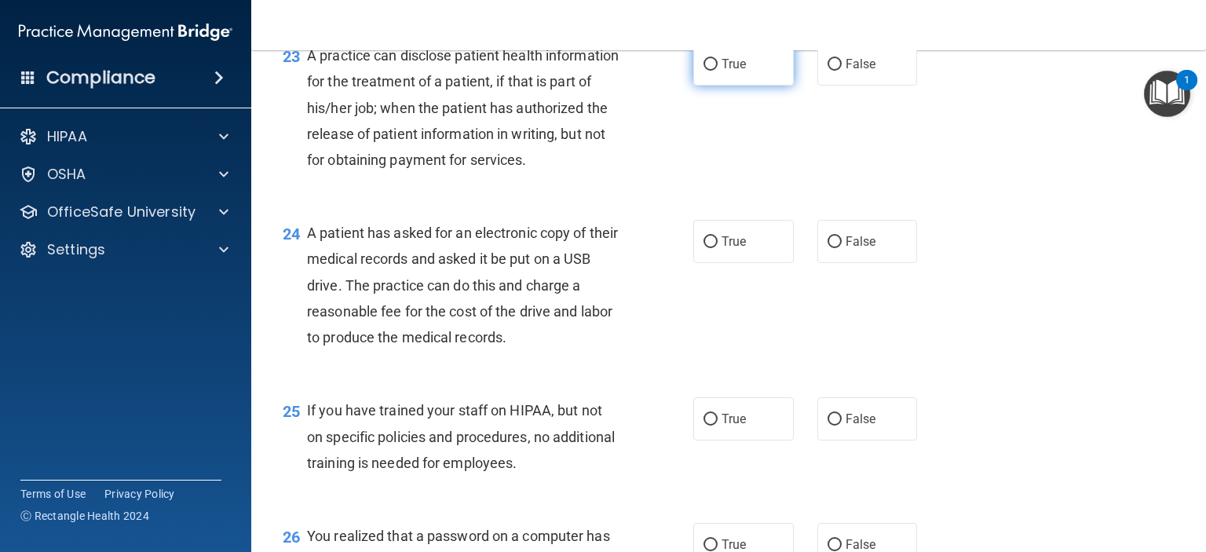
click at [704, 71] on input "True" at bounding box center [711, 65] width 14 height 12
radio input "true"
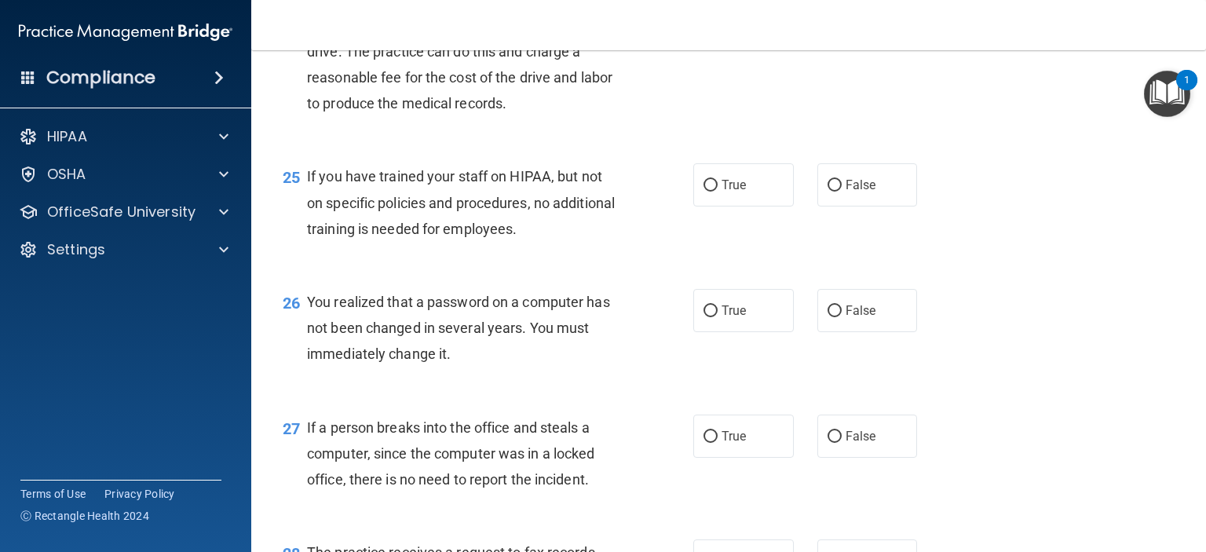
scroll to position [3232, 0]
click at [712, 27] on label "True" at bounding box center [743, 5] width 101 height 43
click at [712, 13] on input "True" at bounding box center [711, 7] width 14 height 12
radio input "true"
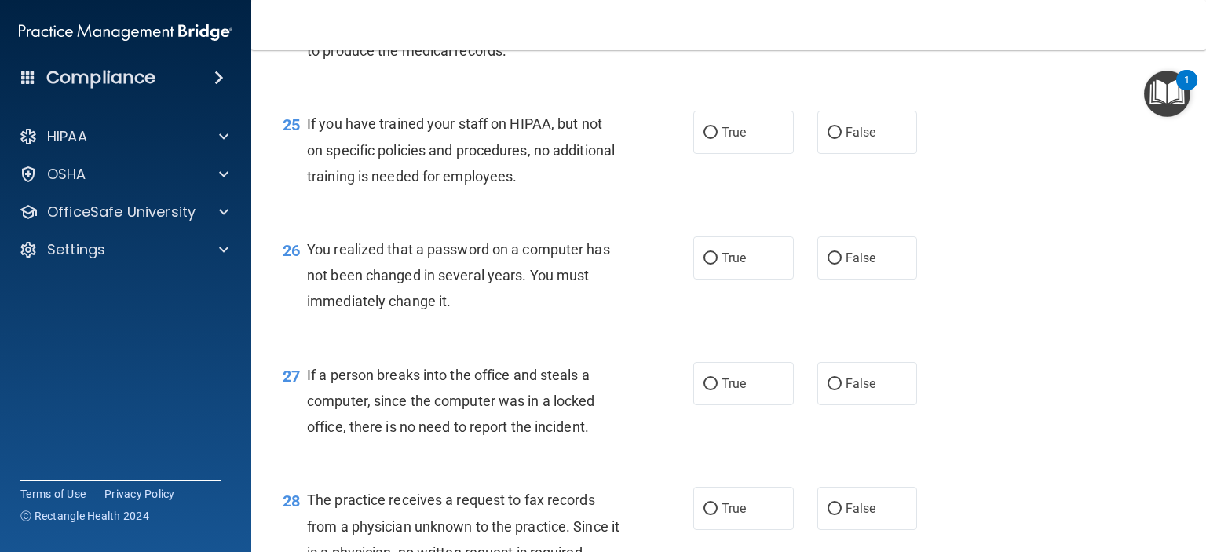
scroll to position [3311, 0]
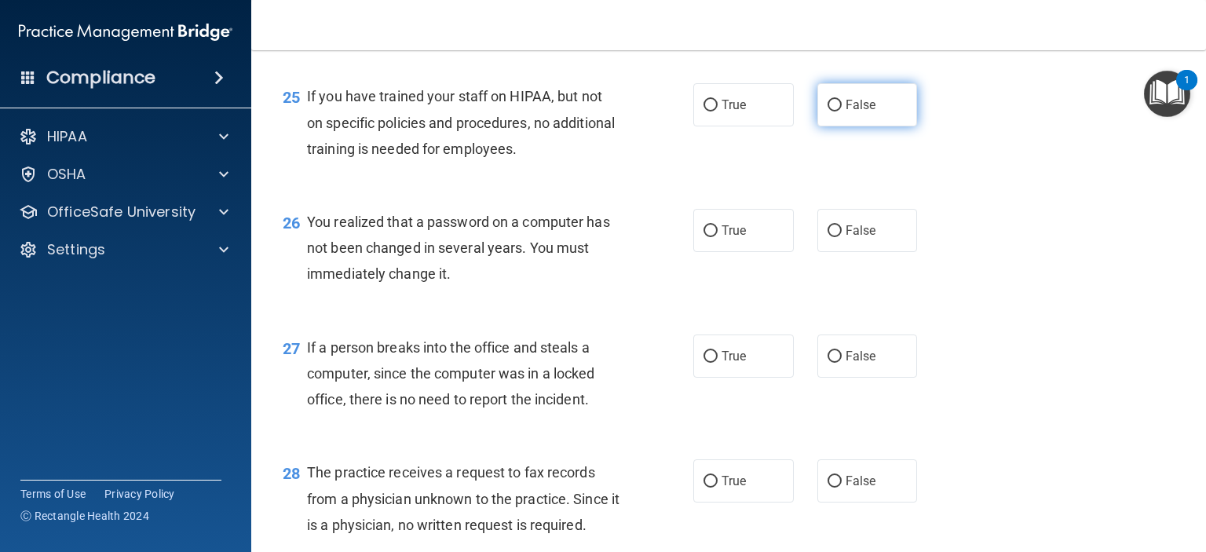
click at [854, 126] on label "False" at bounding box center [868, 104] width 101 height 43
click at [842, 112] on input "False" at bounding box center [835, 106] width 14 height 12
radio input "true"
click at [724, 238] on span "True" at bounding box center [734, 230] width 24 height 15
click at [718, 237] on input "True" at bounding box center [711, 231] width 14 height 12
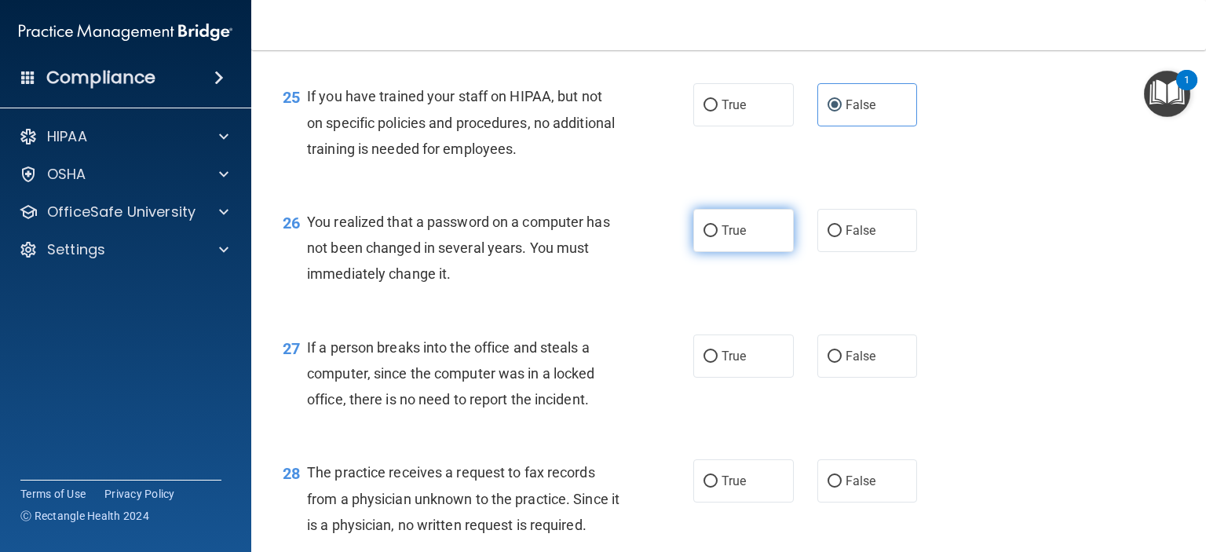
radio input "true"
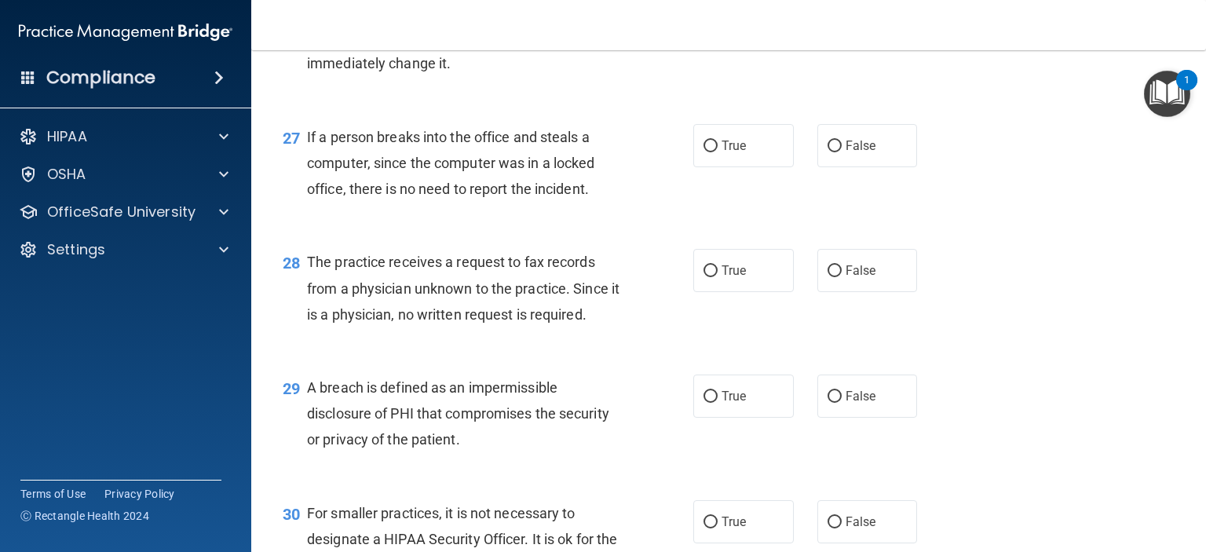
scroll to position [3547, 0]
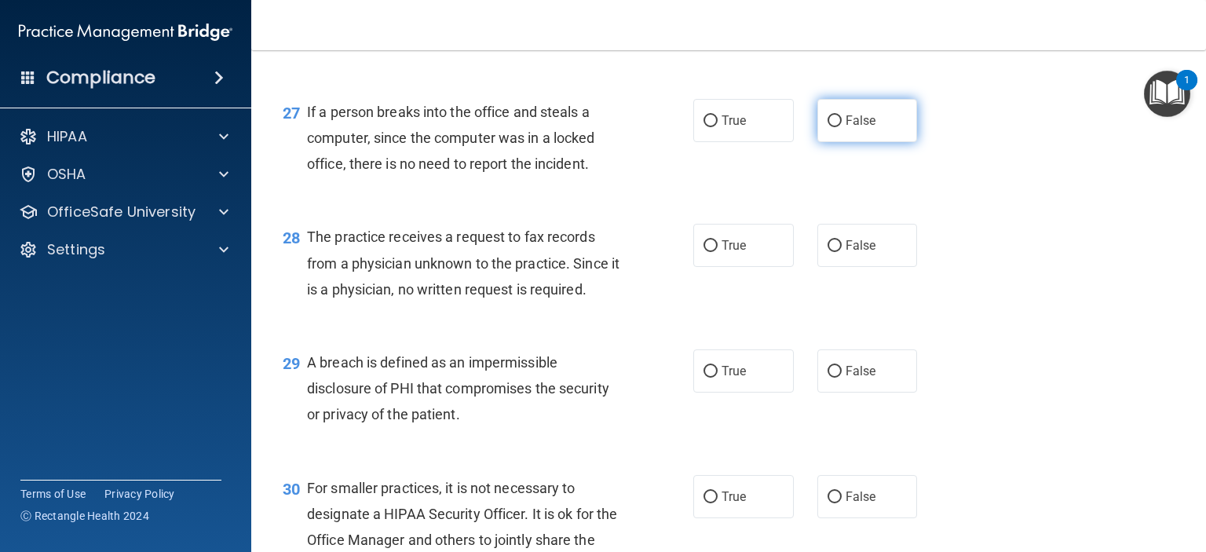
click at [818, 142] on label "False" at bounding box center [868, 120] width 101 height 43
click at [828, 127] on input "False" at bounding box center [835, 121] width 14 height 12
radio input "true"
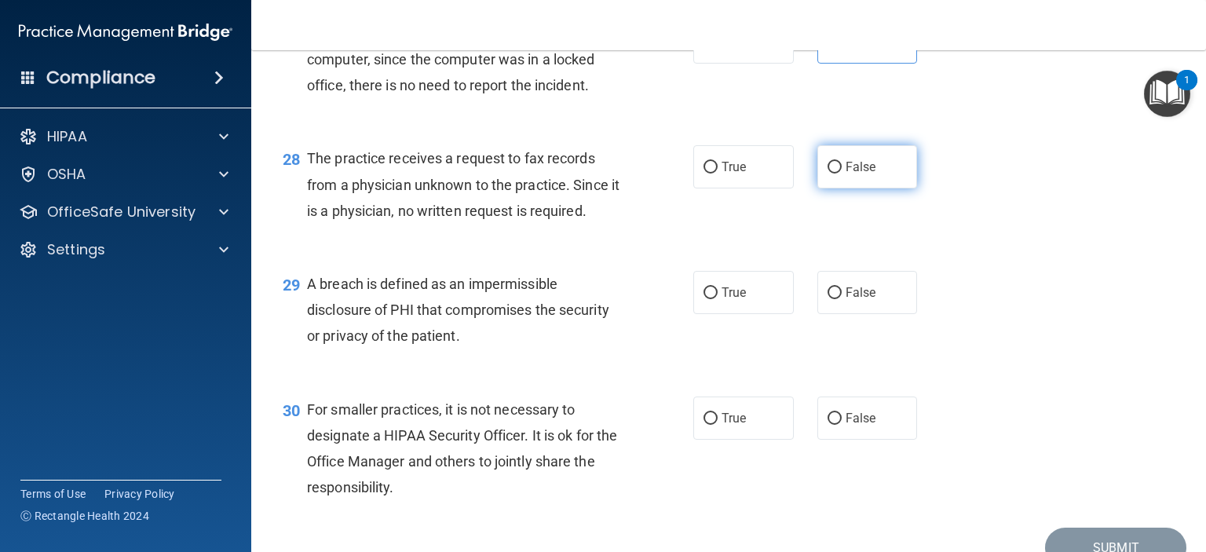
click at [830, 174] on input "False" at bounding box center [835, 168] width 14 height 12
radio input "true"
click at [713, 314] on label "True" at bounding box center [743, 292] width 101 height 43
click at [713, 299] on input "True" at bounding box center [711, 293] width 14 height 12
radio input "true"
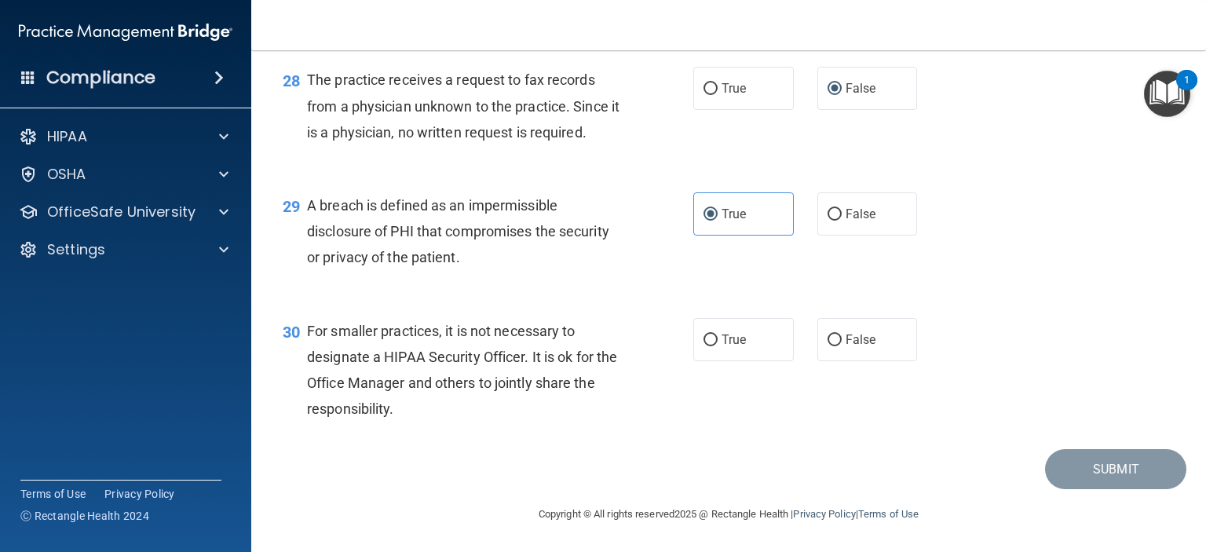
scroll to position [3782, 0]
click at [738, 350] on label "True" at bounding box center [743, 339] width 101 height 43
click at [718, 346] on input "True" at bounding box center [711, 341] width 14 height 12
radio input "true"
click at [1102, 461] on button "Submit" at bounding box center [1115, 469] width 141 height 40
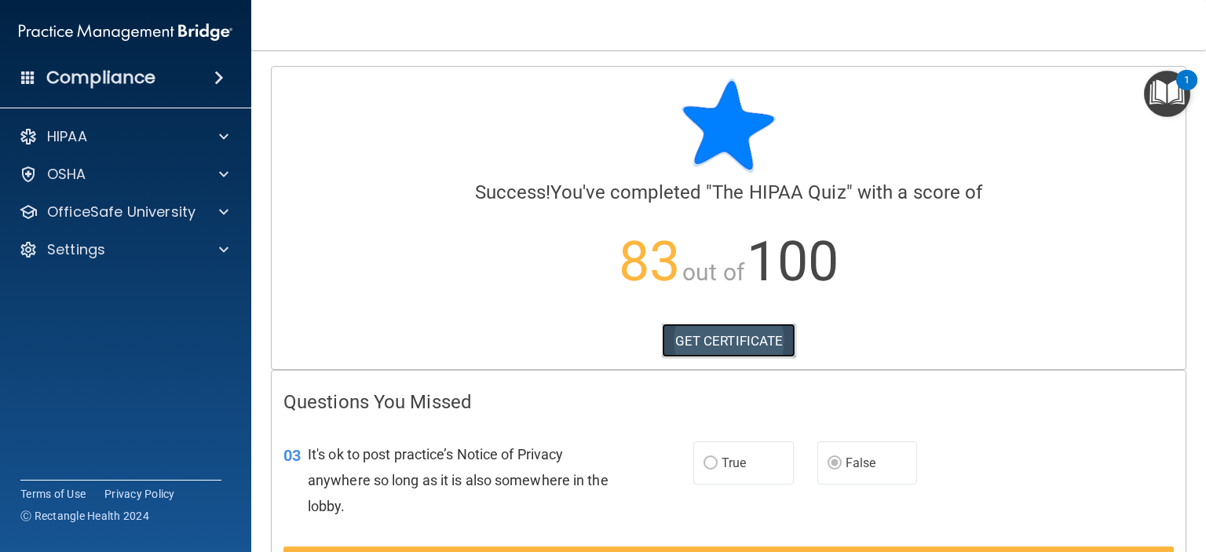
click at [743, 344] on link "GET CERTIFICATE" at bounding box center [729, 341] width 134 height 35
